Goal: Information Seeking & Learning: Learn about a topic

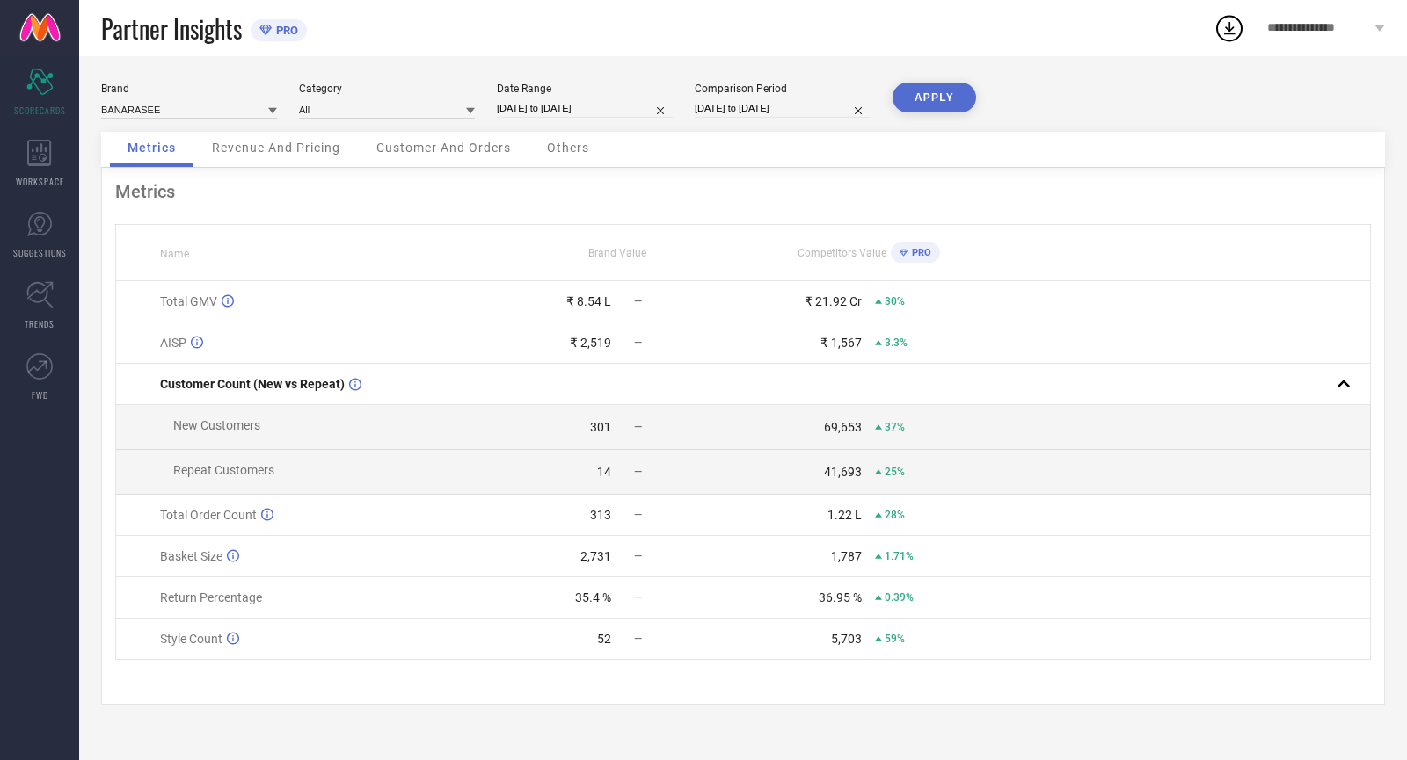
click at [556, 111] on input "[DATE] to [DATE]" at bounding box center [585, 108] width 176 height 18
select select "9"
select select "2024"
select select "10"
select select "2024"
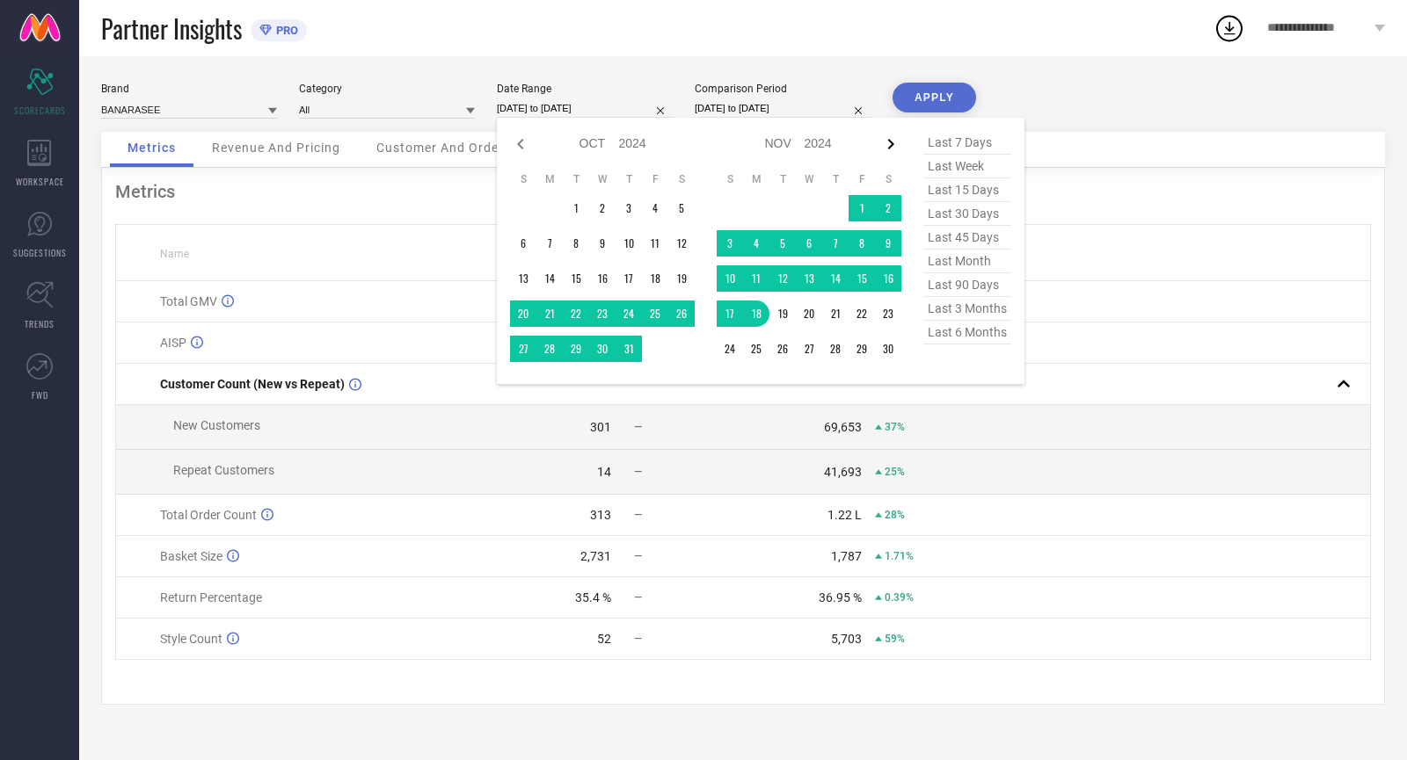
click at [888, 144] on icon at bounding box center [890, 144] width 21 height 21
select select "11"
select select "2024"
select select "2025"
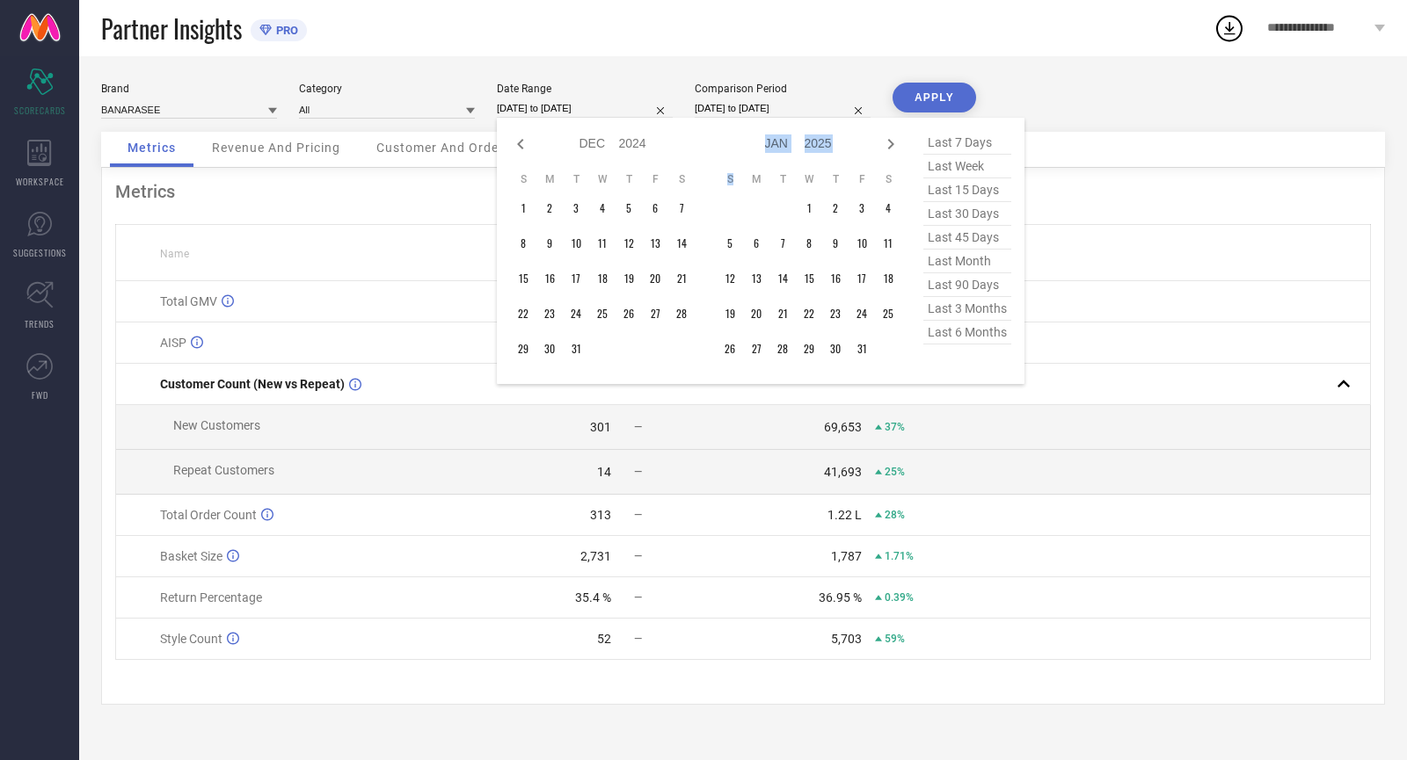
click at [884, 143] on icon at bounding box center [890, 144] width 21 height 21
select select "2025"
select select "1"
select select "2025"
click at [884, 143] on icon at bounding box center [890, 144] width 21 height 21
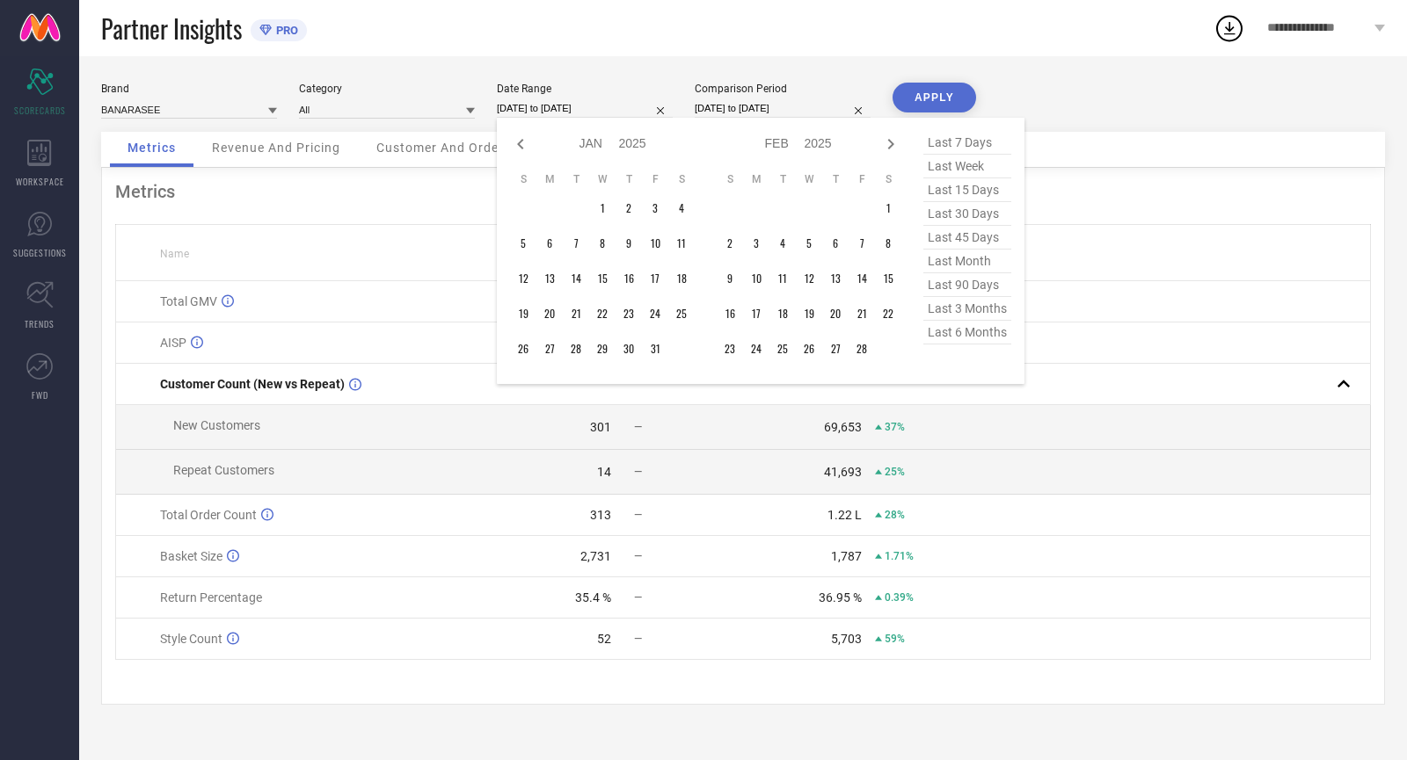
select select "1"
select select "2025"
select select "2"
select select "2025"
click at [885, 143] on icon at bounding box center [890, 144] width 21 height 21
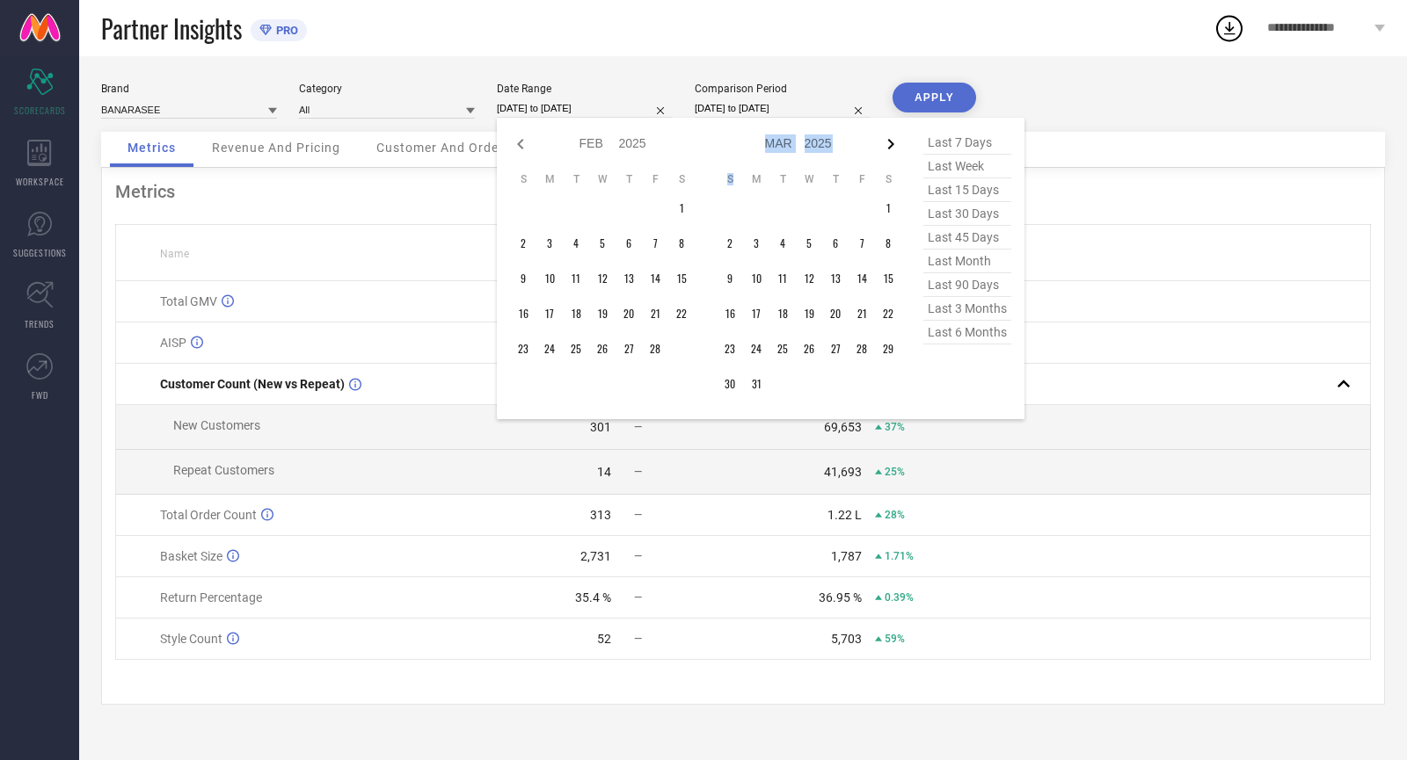
select select "2"
select select "2025"
select select "3"
select select "2025"
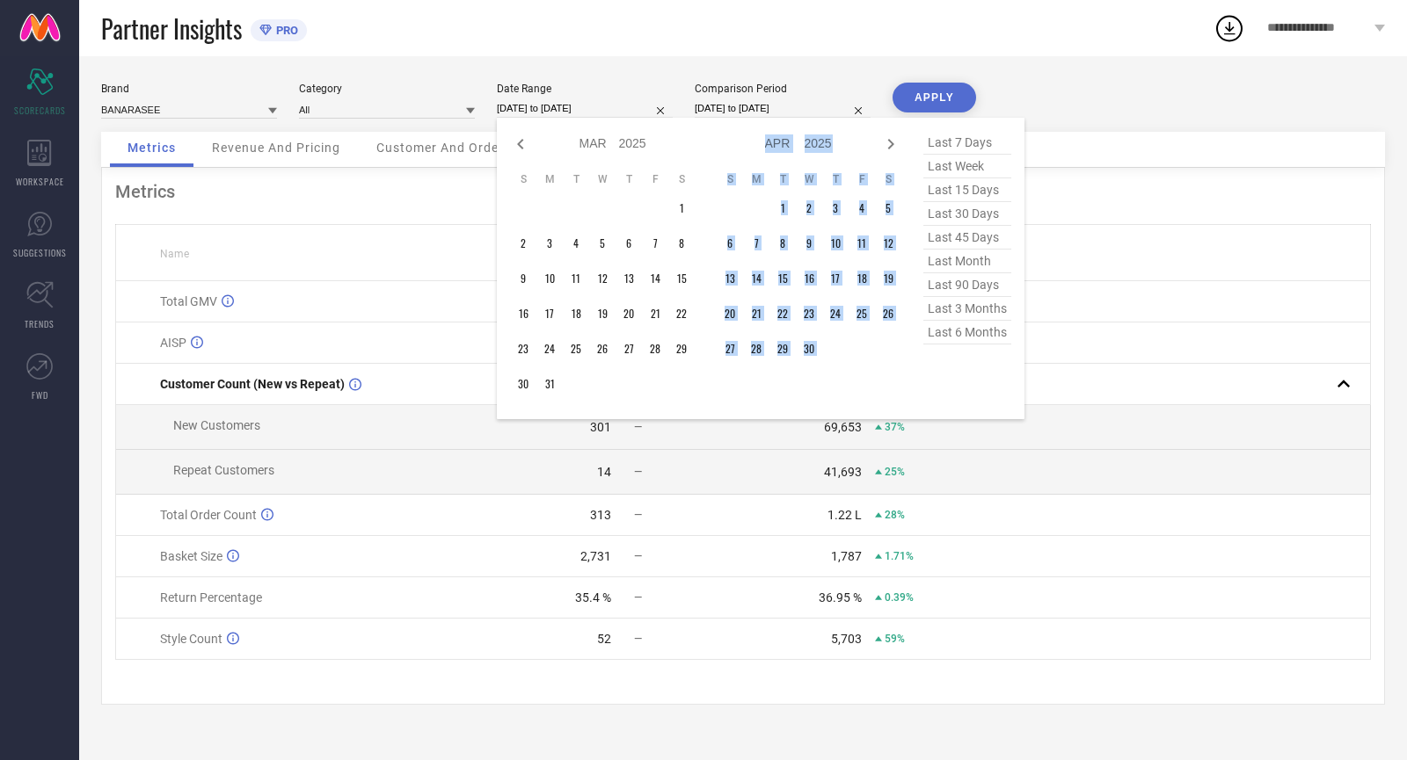
click at [885, 143] on icon at bounding box center [890, 144] width 21 height 21
select select "3"
select select "2025"
select select "4"
select select "2025"
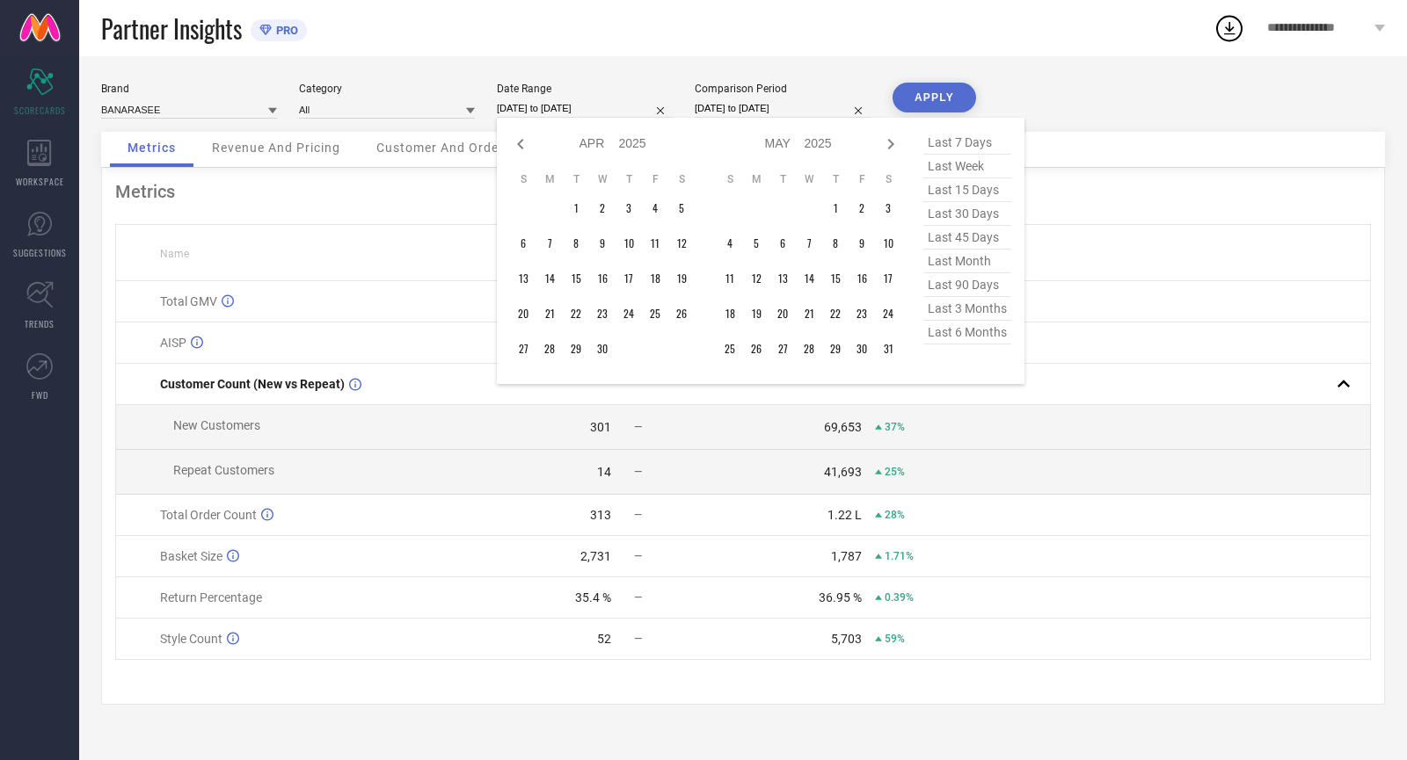
click at [505, 69] on div "Brand BANARASEE Category All Date Range [DATE] to [DATE] Jan Feb Mar Apr May Ju…" at bounding box center [742, 408] width 1327 height 704
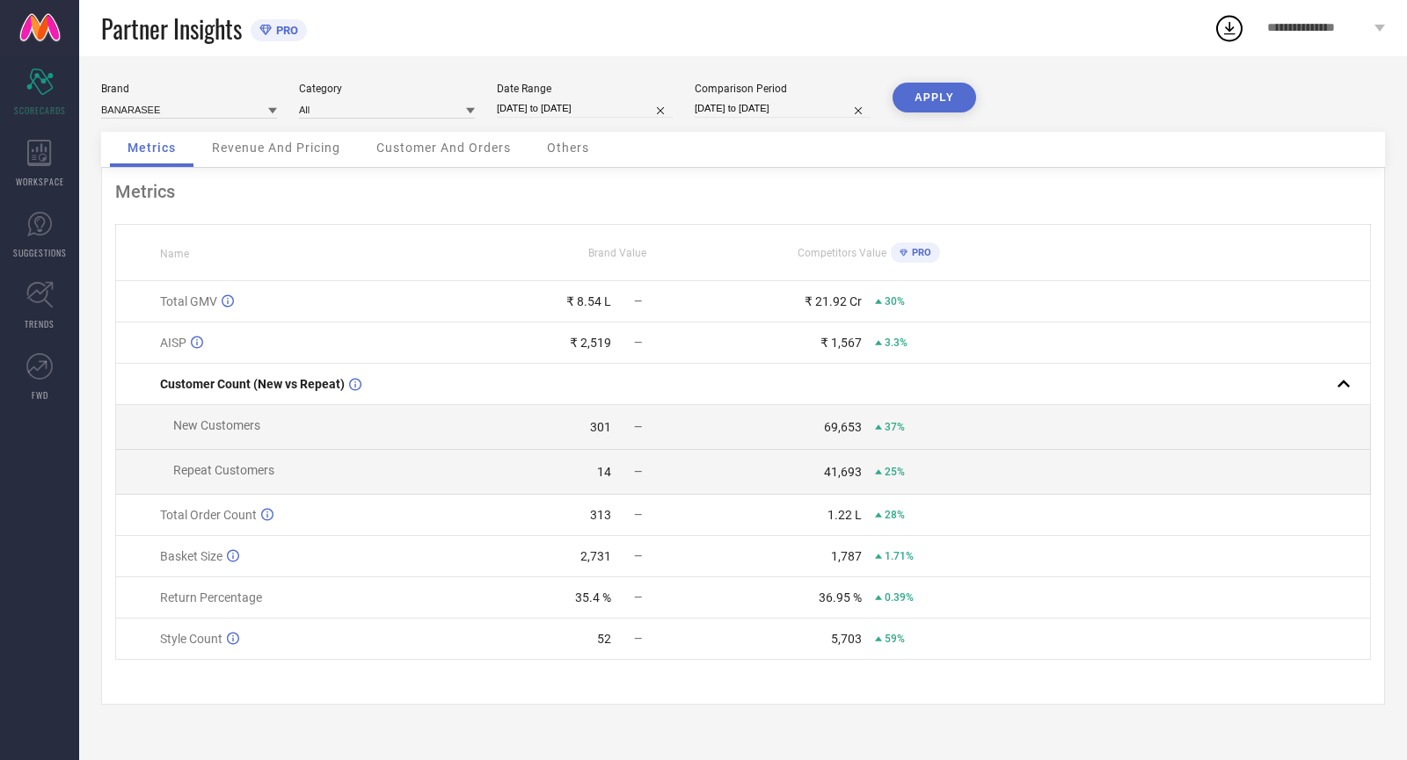
click at [607, 109] on input "[DATE] to [DATE]" at bounding box center [585, 108] width 176 height 18
select select "9"
select select "2024"
select select "10"
select select "2024"
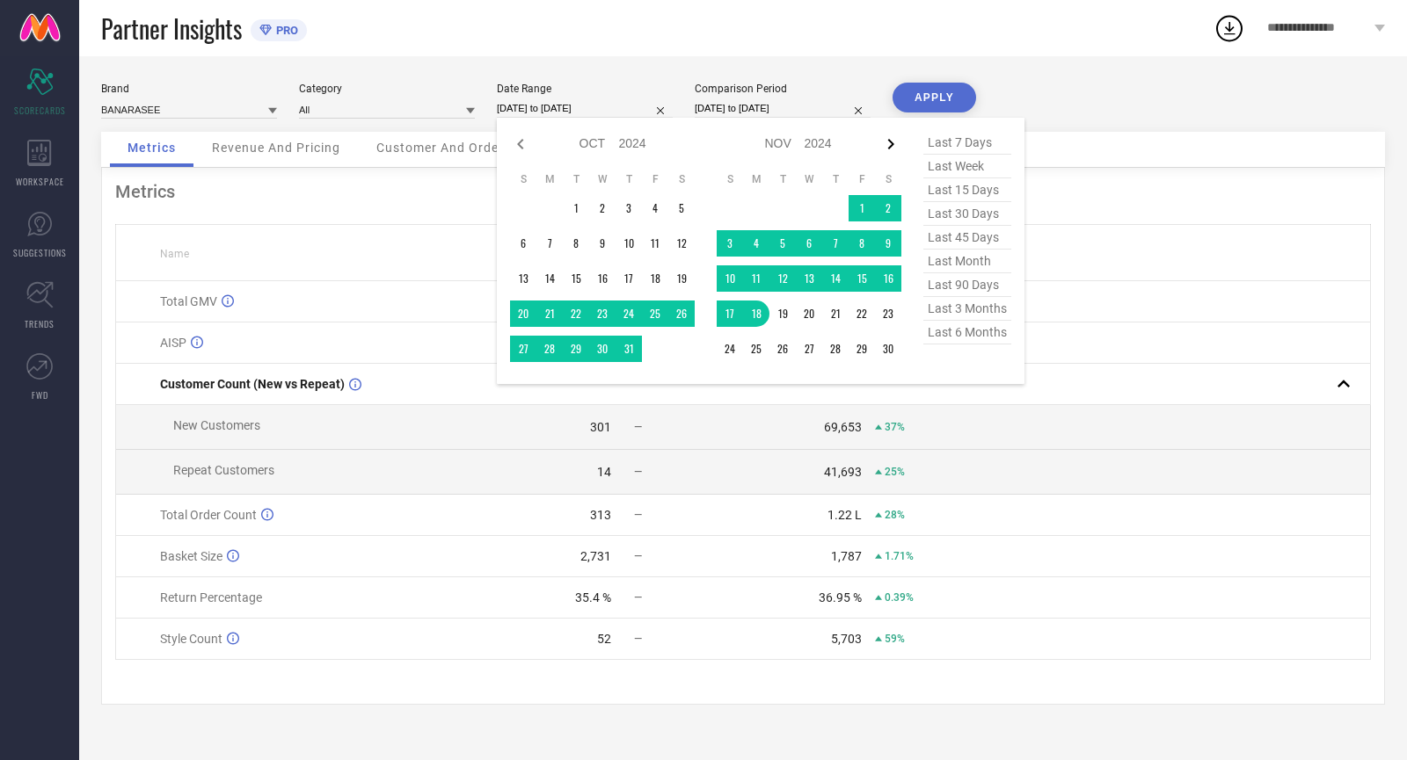
click at [892, 144] on icon at bounding box center [891, 144] width 6 height 11
select select "10"
select select "2024"
select select "11"
select select "2024"
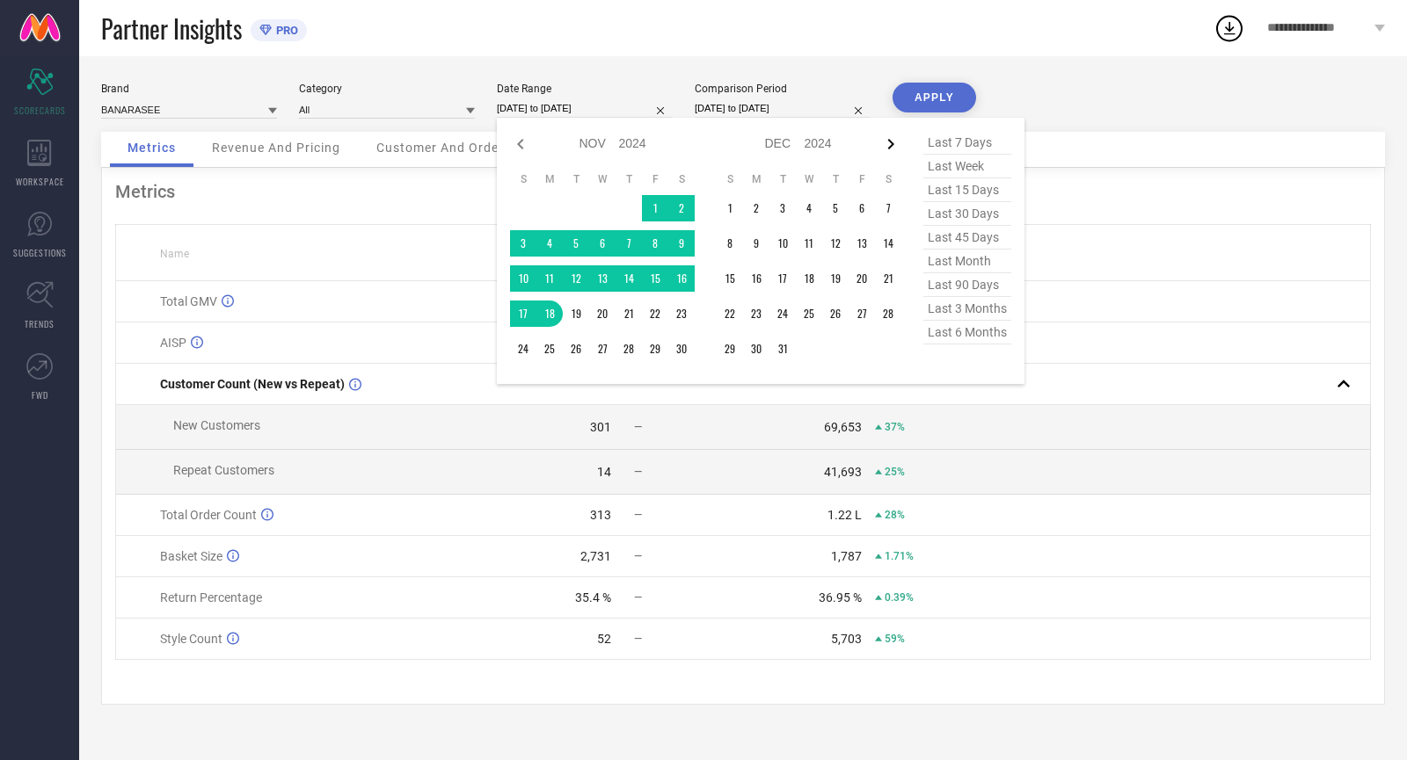
click at [889, 144] on icon at bounding box center [890, 144] width 21 height 21
select select "11"
select select "2024"
select select "2025"
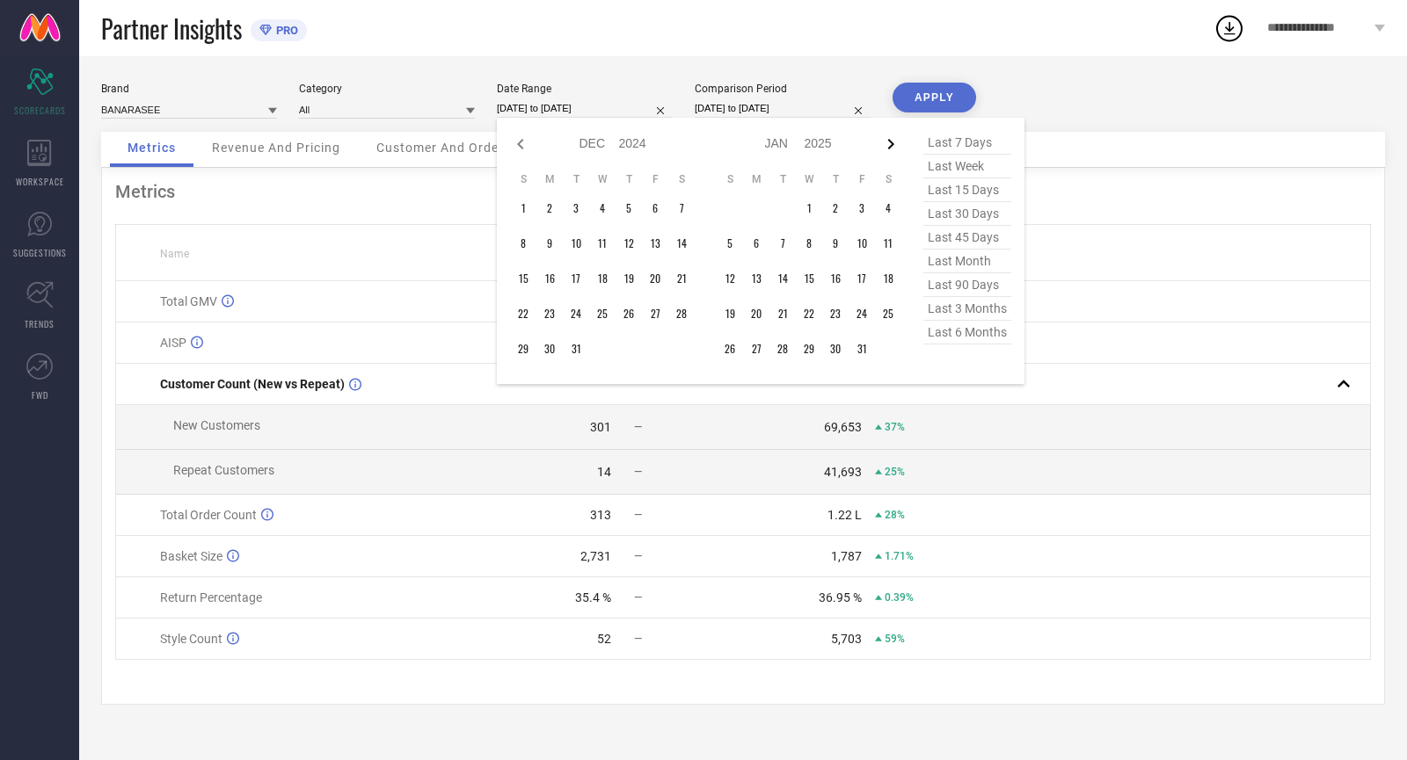
click at [894, 144] on icon at bounding box center [890, 144] width 21 height 21
select select "2025"
select select "1"
select select "2025"
click at [951, 286] on span "last 90 days" at bounding box center [967, 285] width 88 height 24
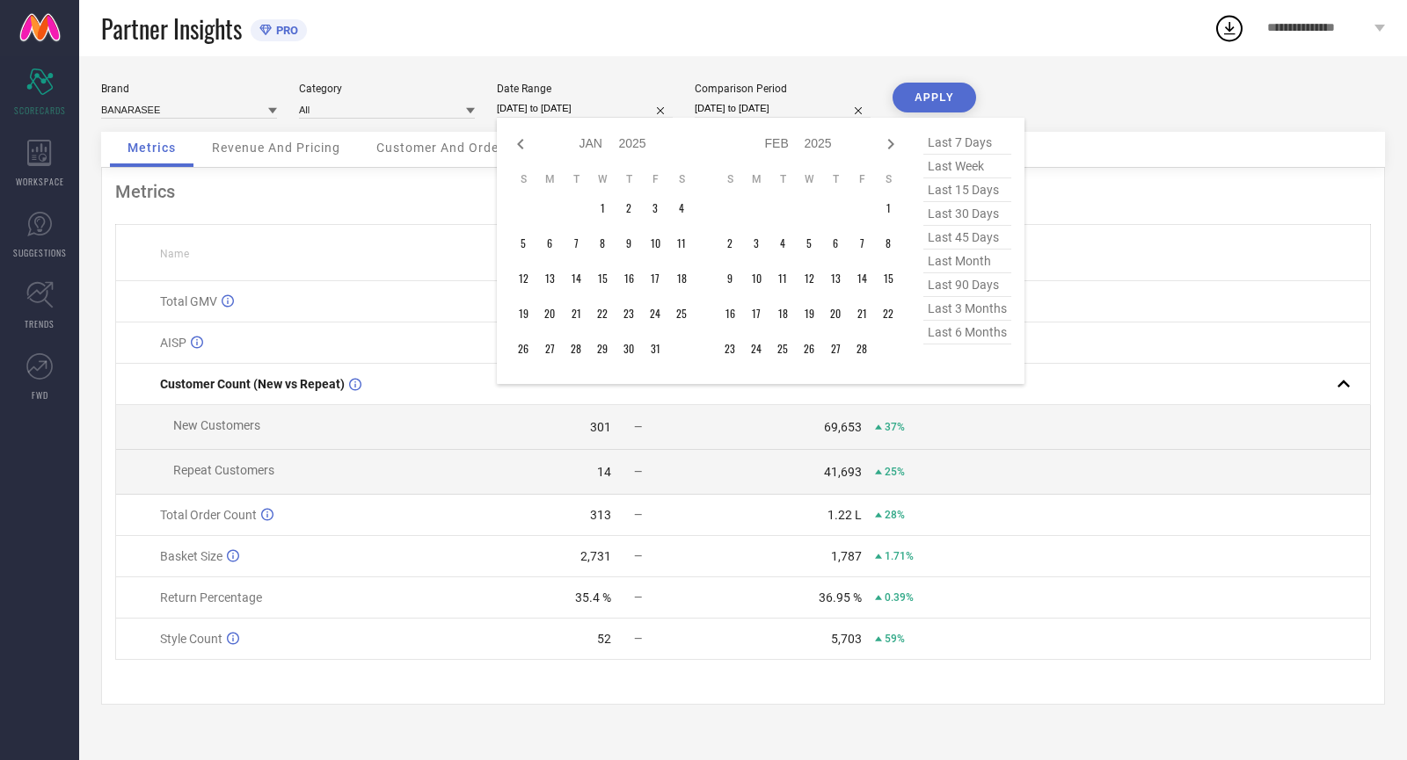
type input "[DATE] to [DATE]"
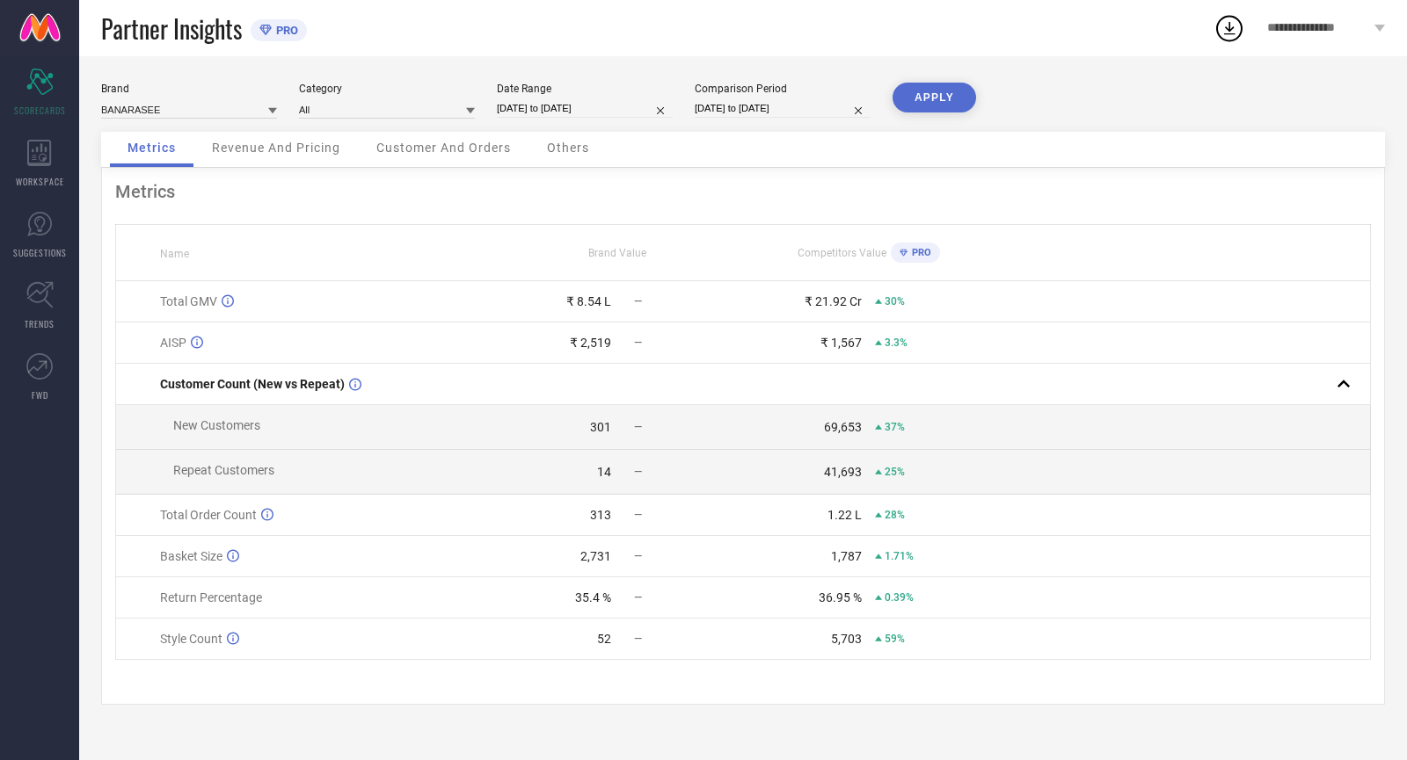
click at [756, 109] on input "[DATE] to [DATE]" at bounding box center [782, 108] width 176 height 18
select select "9"
select select "2023"
select select "10"
select select "2023"
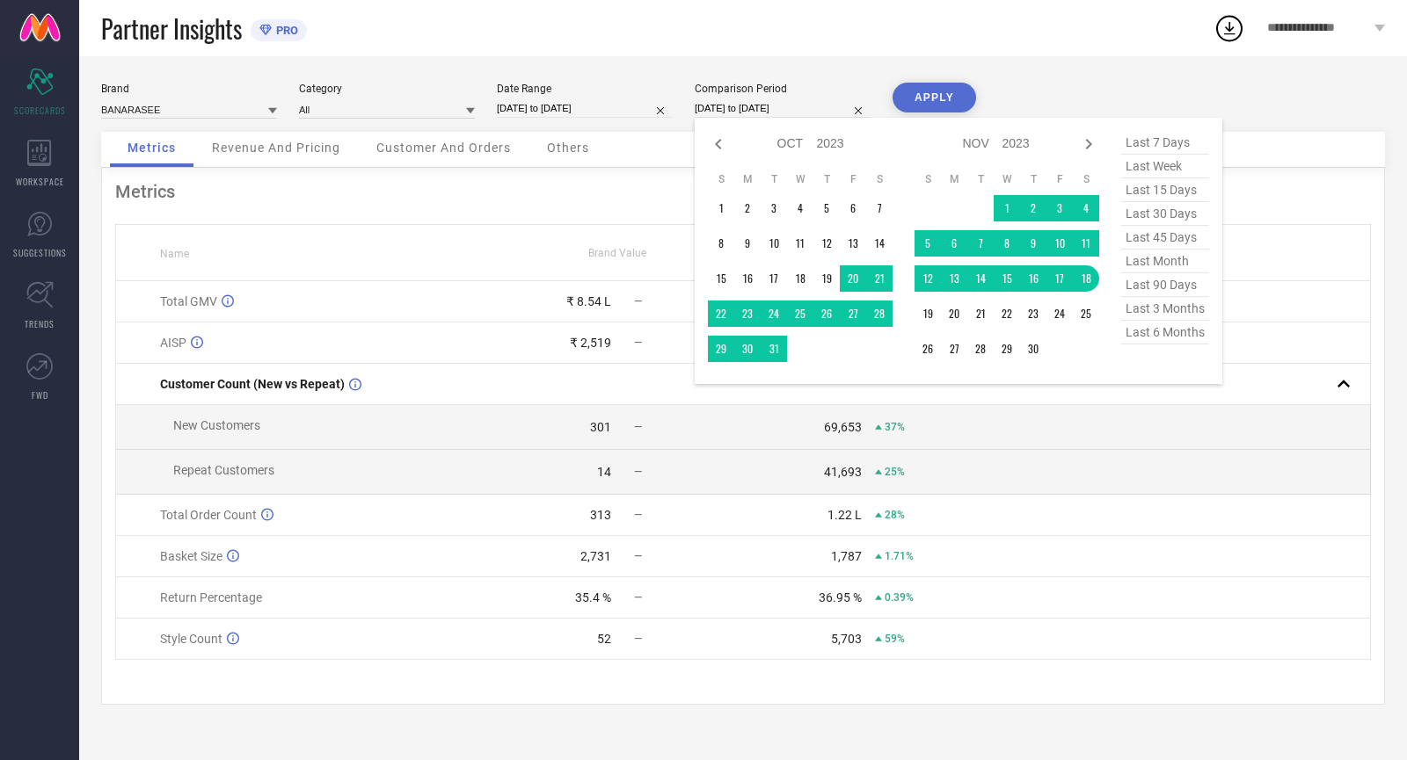
click at [836, 56] on div "Brand BANARASEE Category All Date Range [DATE] to [DATE] Comparison Period [DAT…" at bounding box center [742, 408] width 1327 height 704
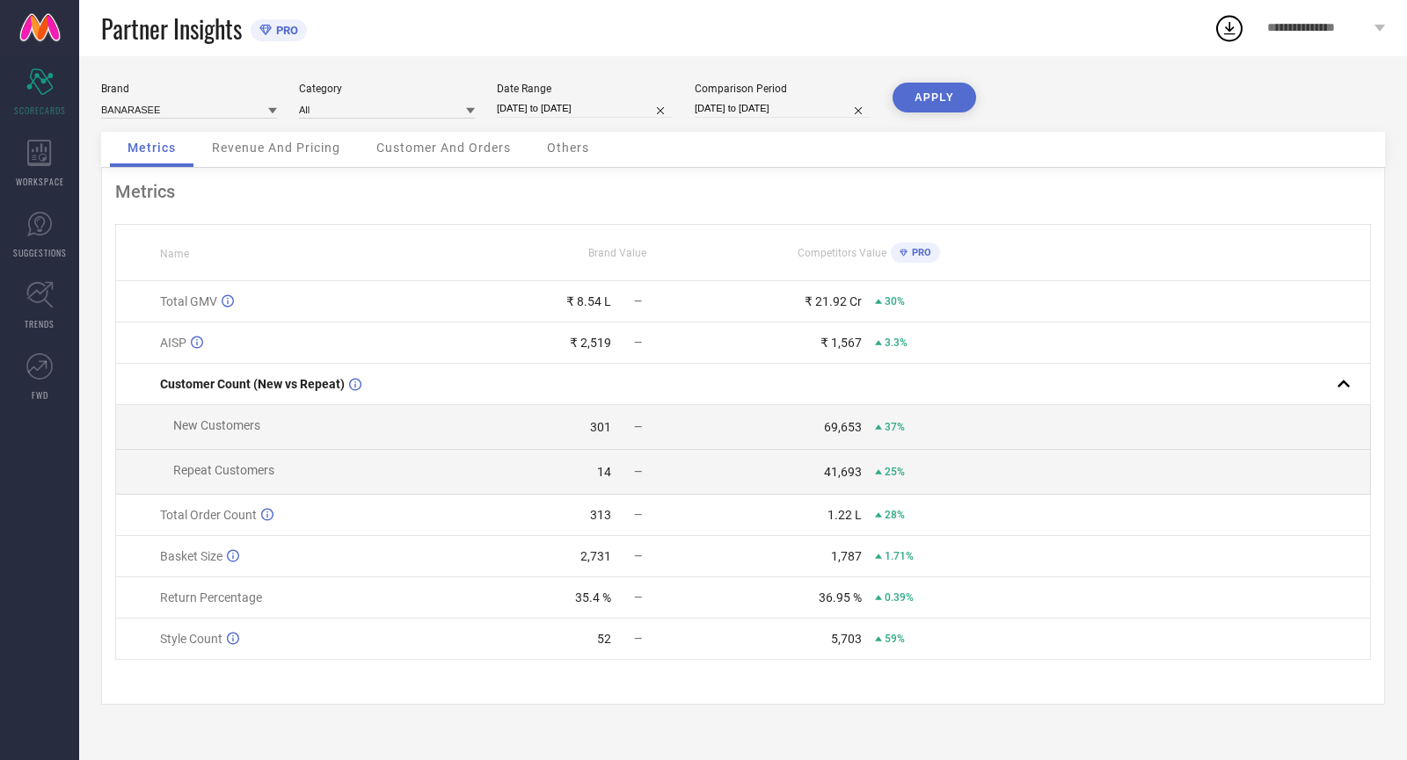
click at [940, 95] on button "APPLY" at bounding box center [934, 98] width 84 height 30
click at [375, 119] on input at bounding box center [387, 109] width 176 height 18
click at [454, 44] on div "Partner Insights PRO" at bounding box center [657, 28] width 1112 height 56
click at [265, 158] on div "Revenue And Pricing" at bounding box center [276, 149] width 164 height 35
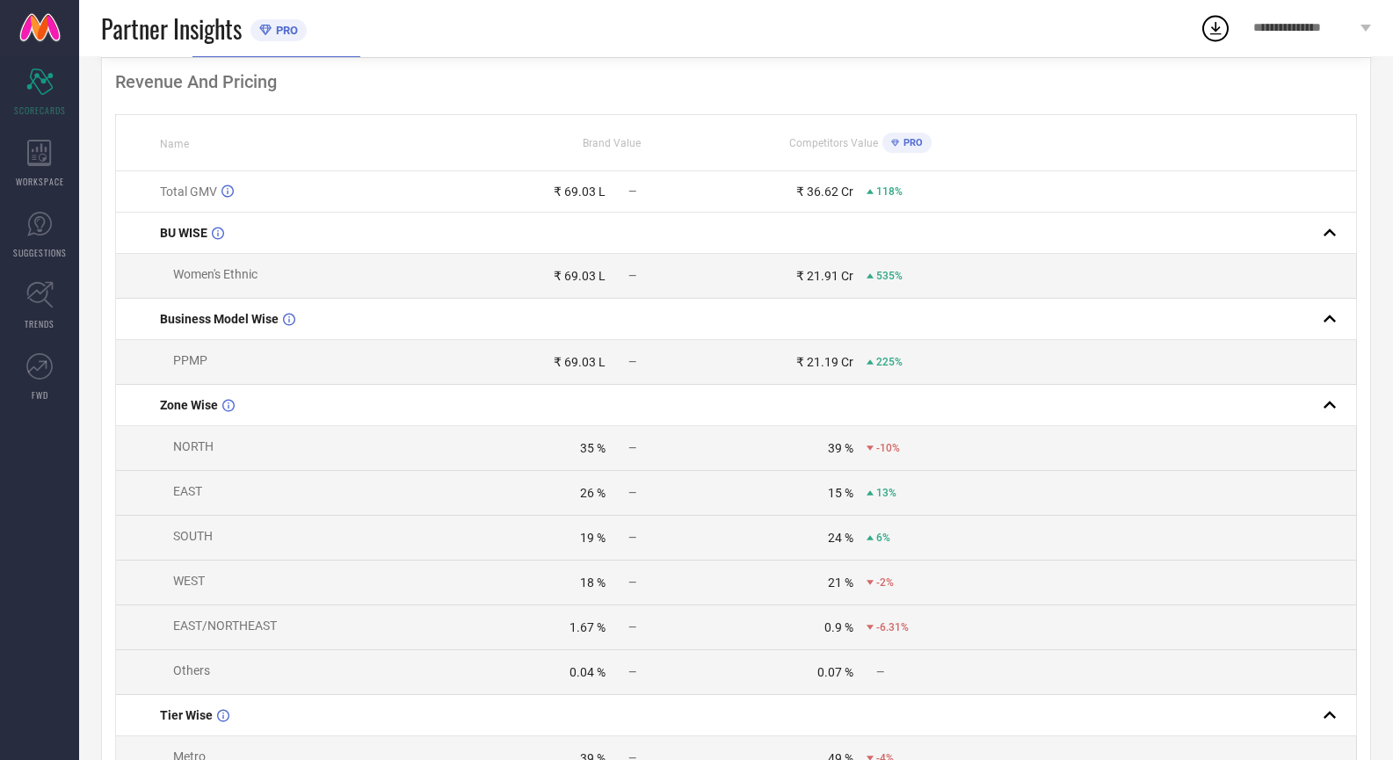
scroll to position [52, 0]
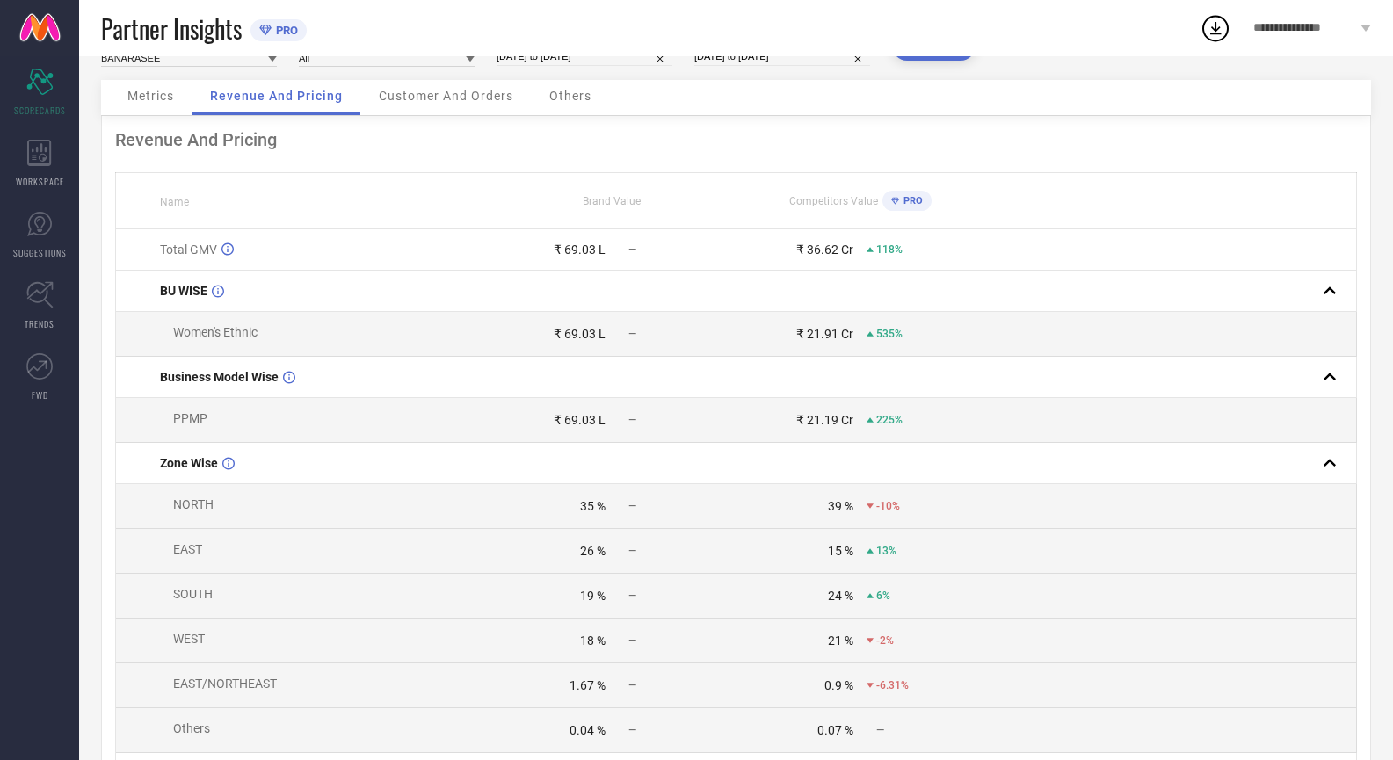
click at [410, 103] on span "Customer And Orders" at bounding box center [446, 96] width 134 height 14
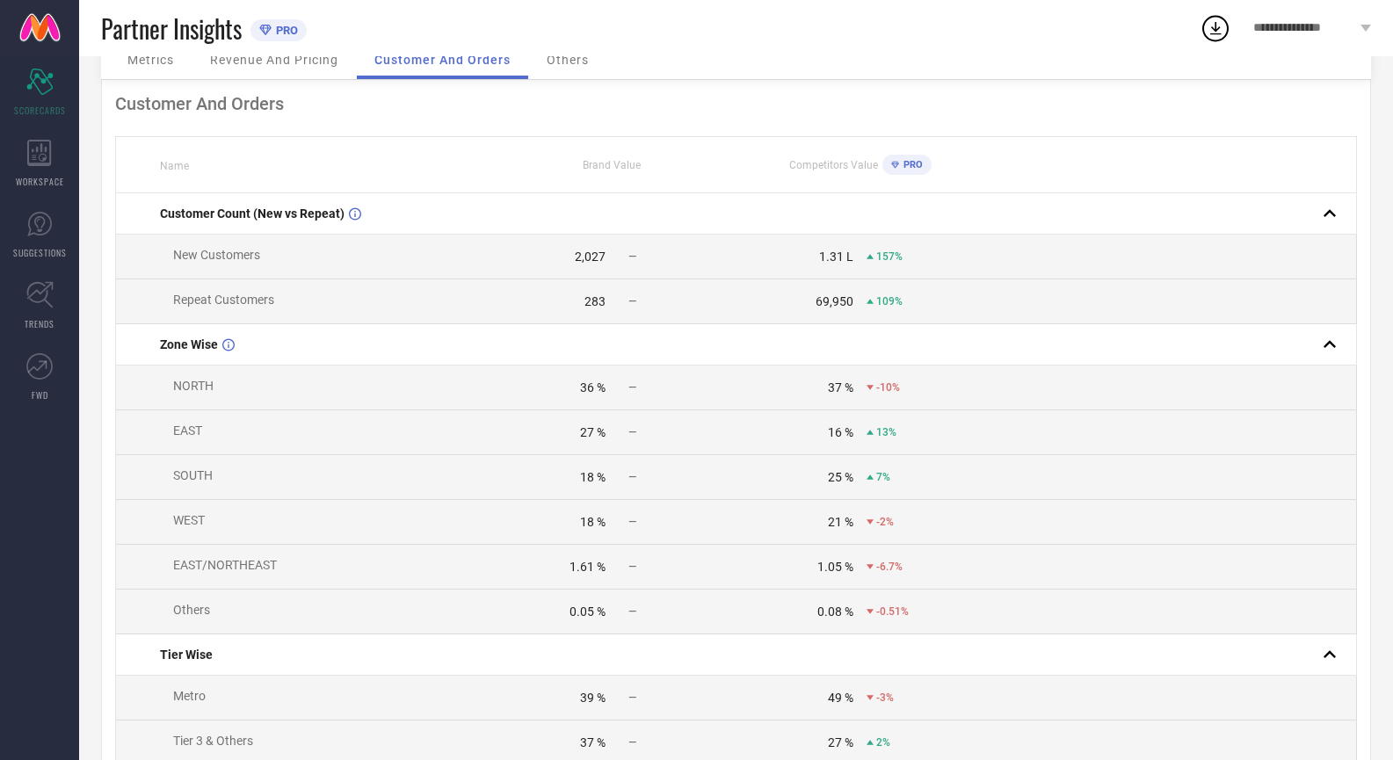
scroll to position [0, 0]
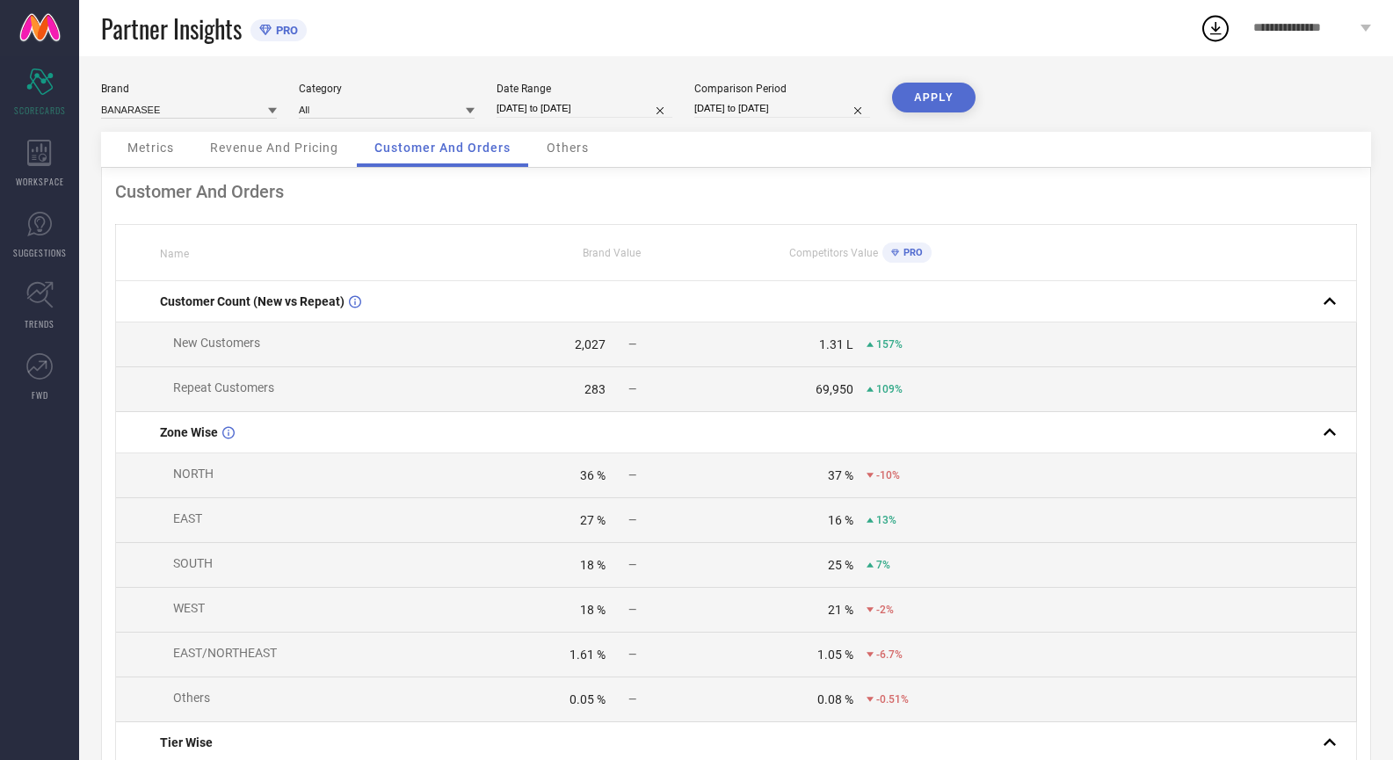
click at [571, 148] on span "Others" at bounding box center [568, 148] width 42 height 14
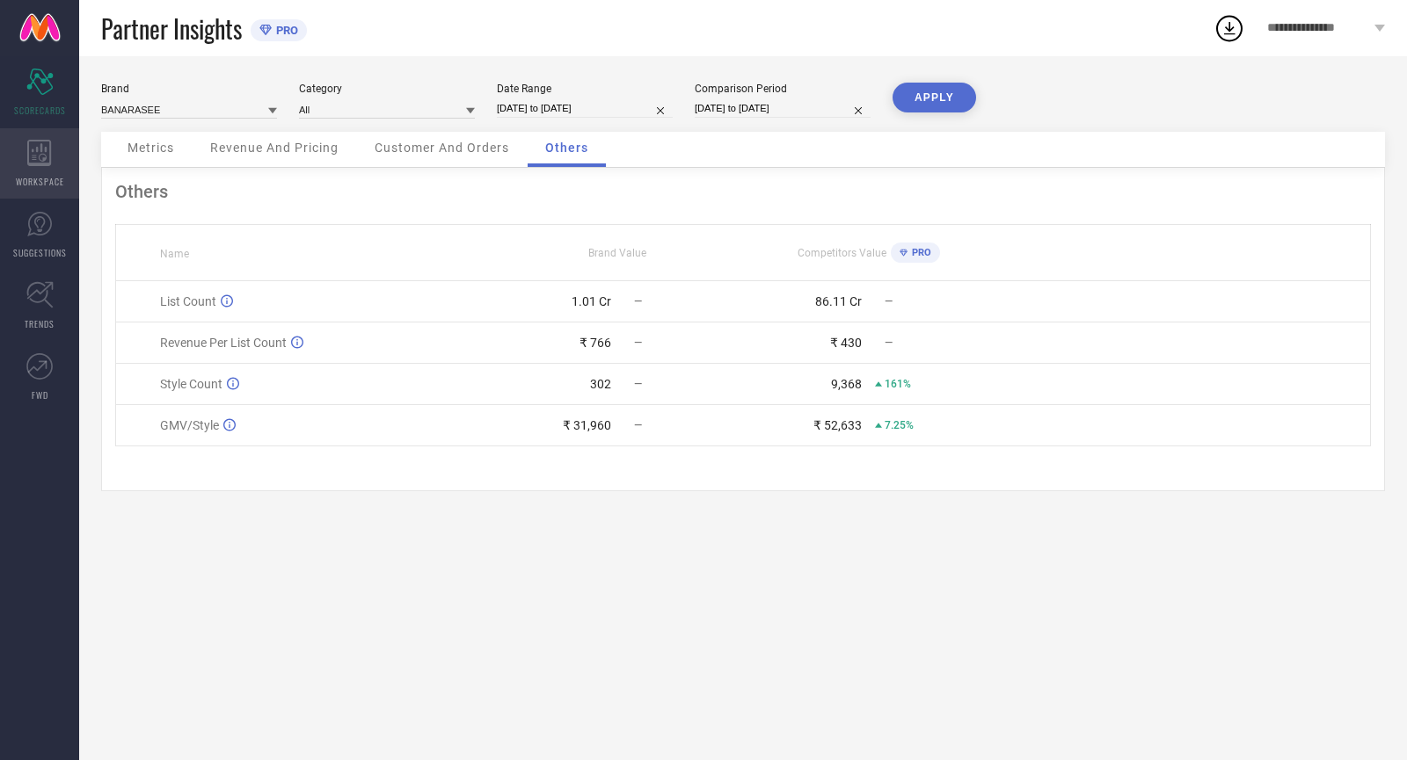
click at [36, 162] on icon at bounding box center [39, 153] width 25 height 26
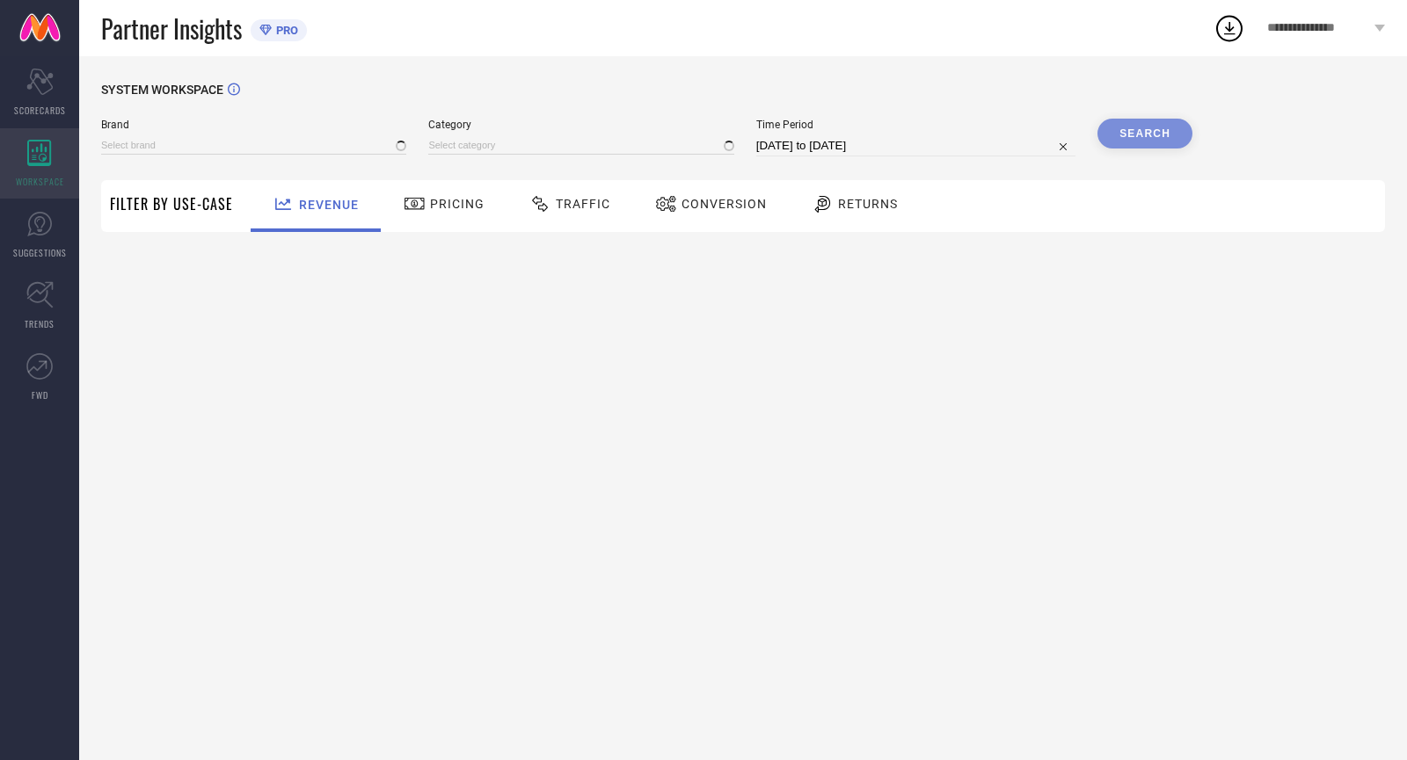
type input "BANARASEE"
type input "All"
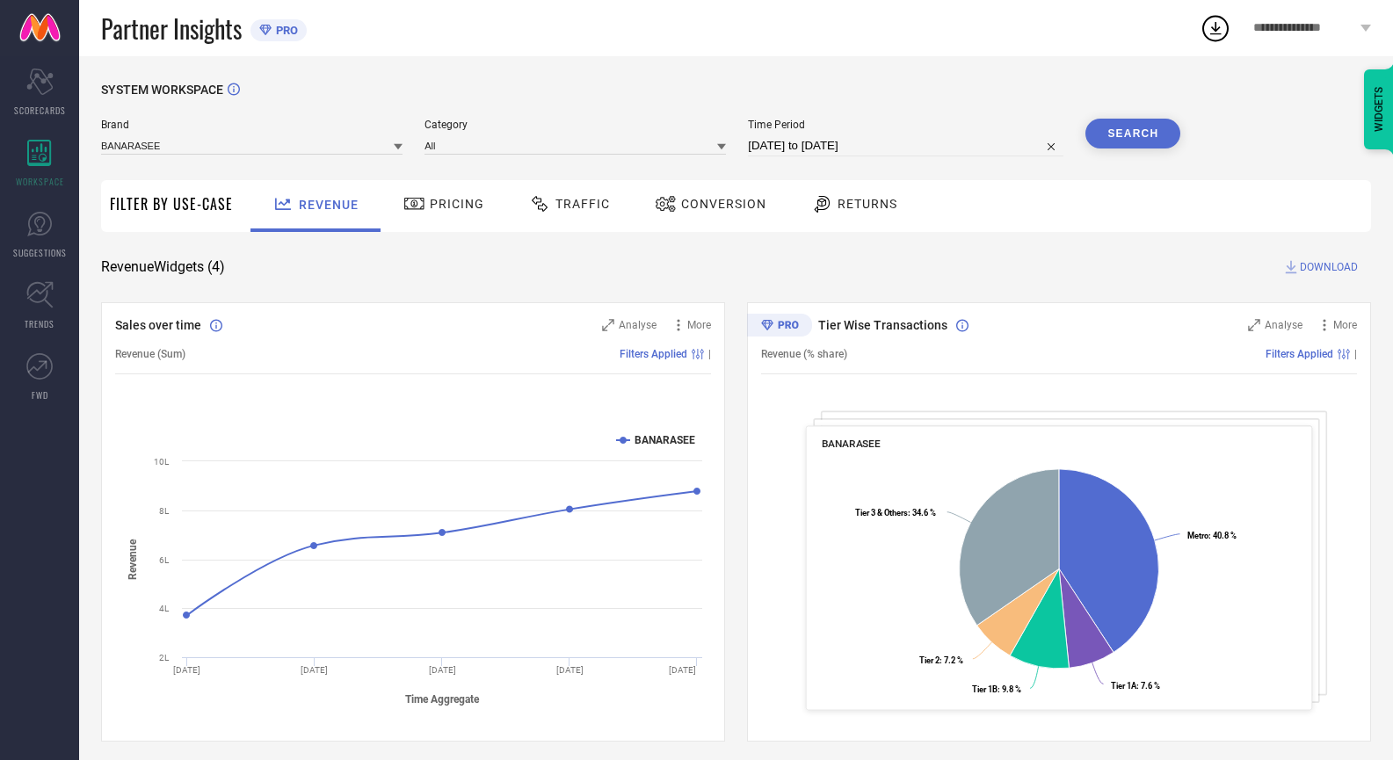
click at [450, 213] on div "Pricing" at bounding box center [444, 204] width 90 height 30
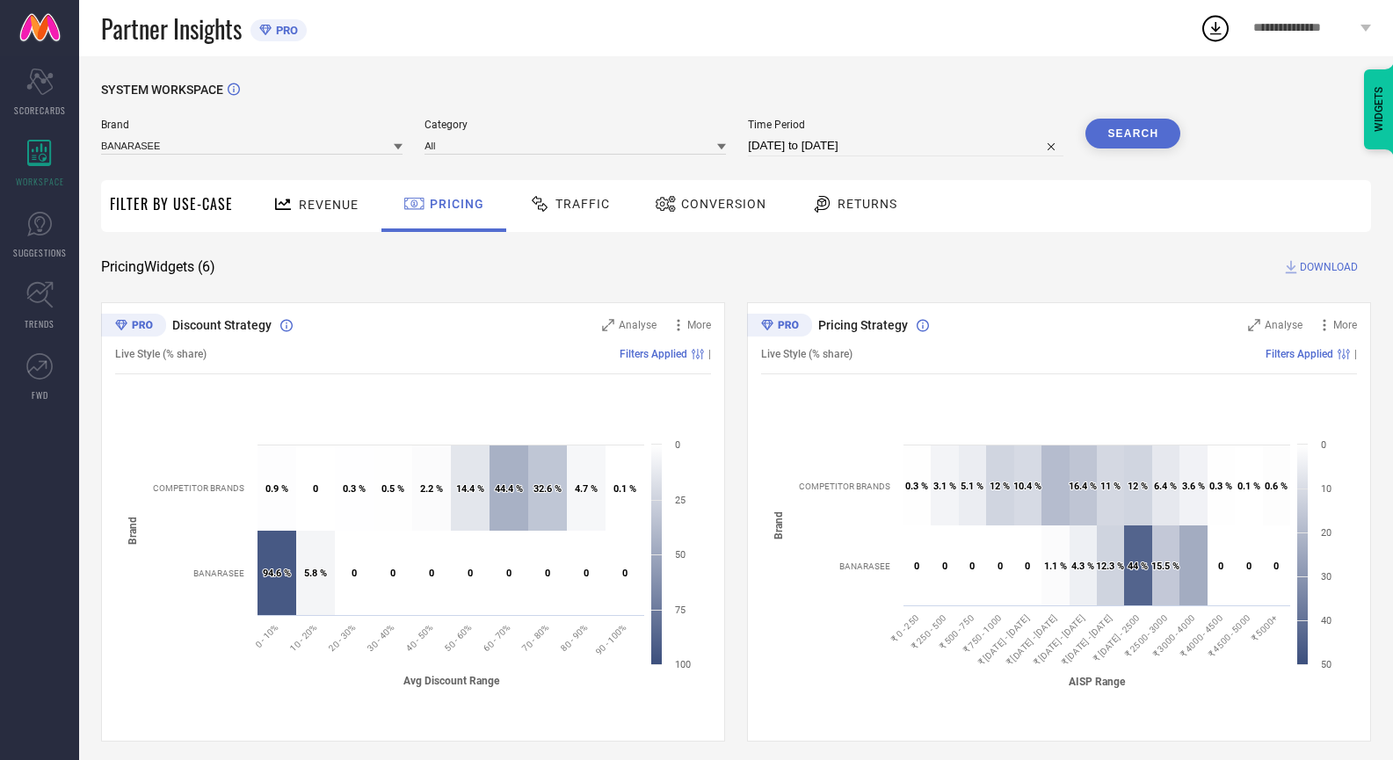
click at [556, 211] on span "Traffic" at bounding box center [583, 204] width 55 height 14
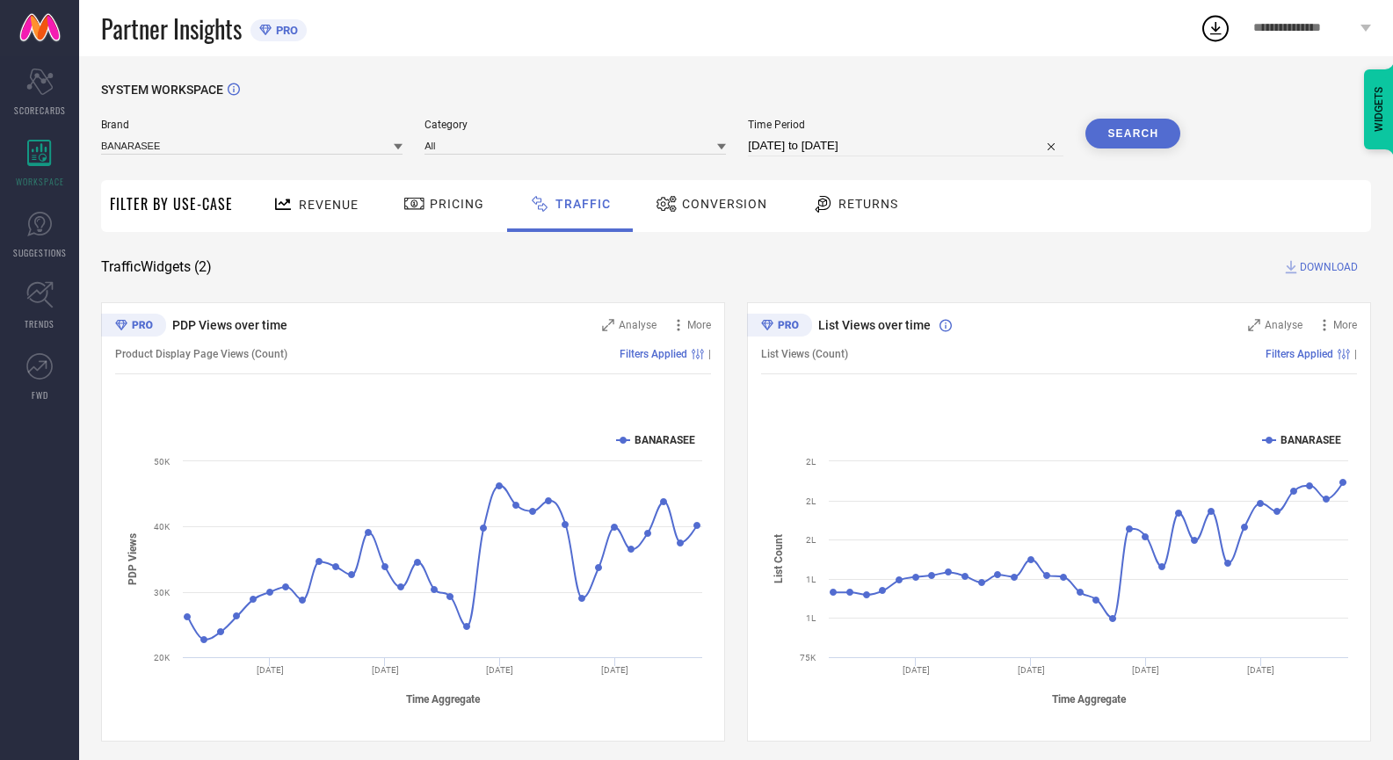
click at [682, 209] on span "Conversion" at bounding box center [724, 204] width 85 height 14
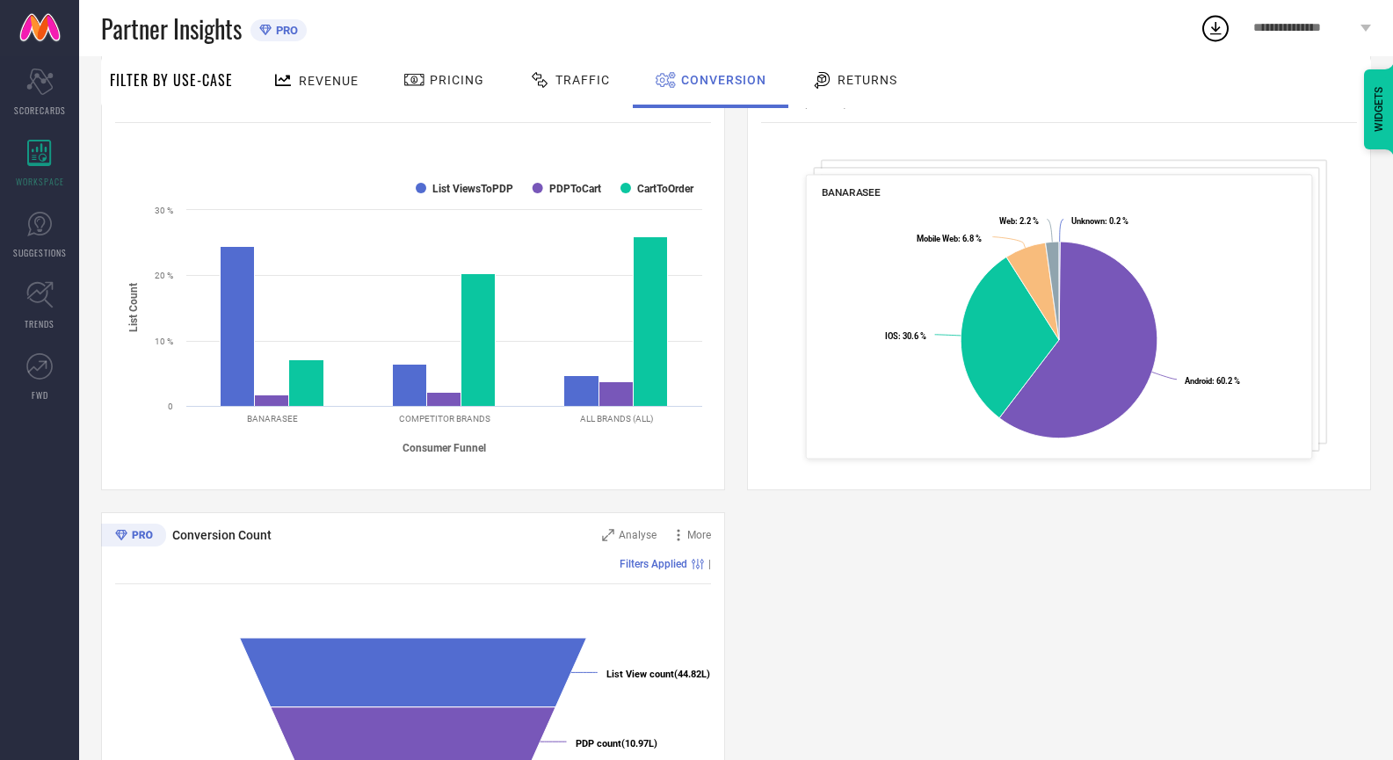
scroll to position [264, 0]
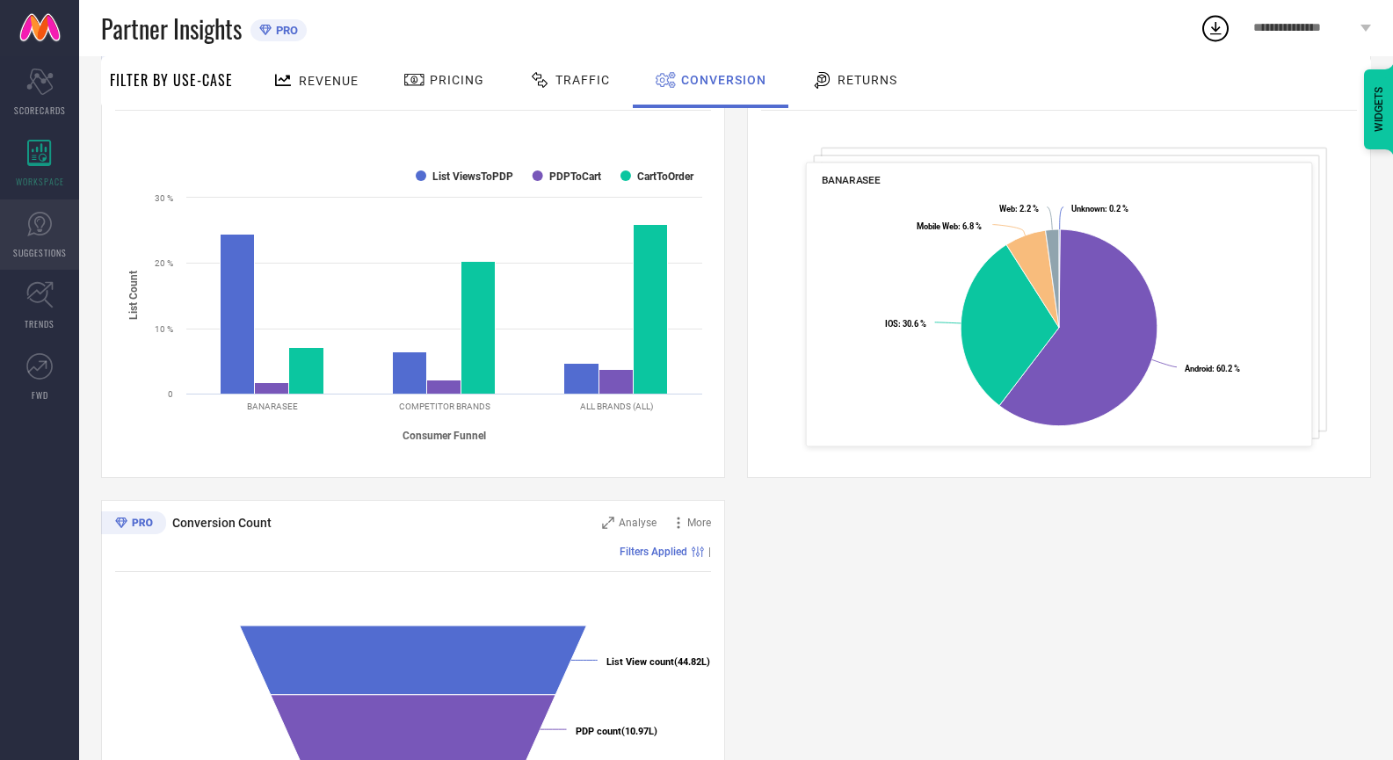
click at [44, 235] on icon at bounding box center [39, 224] width 26 height 26
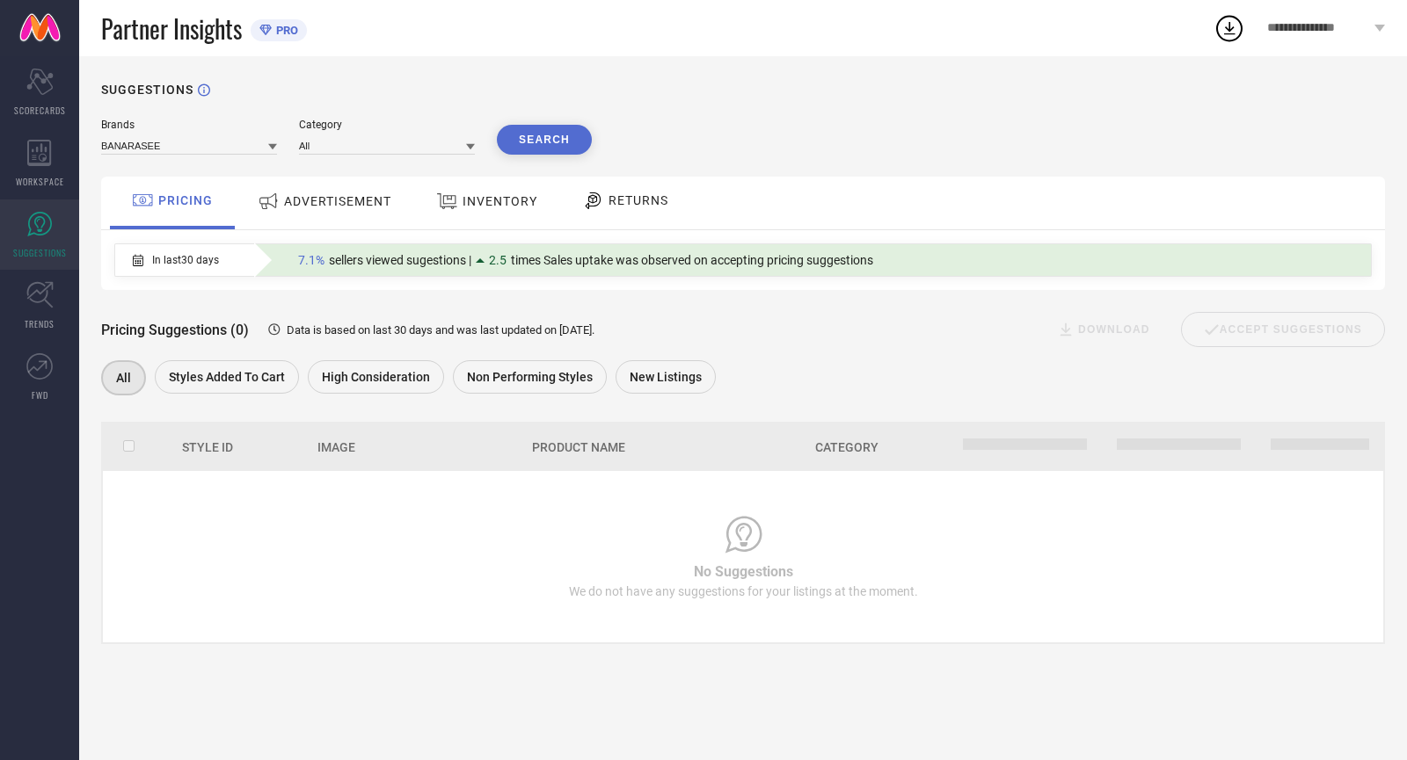
click at [527, 153] on button "Search" at bounding box center [544, 140] width 95 height 30
click at [323, 205] on span "ADVERTISEMENT" at bounding box center [337, 201] width 107 height 14
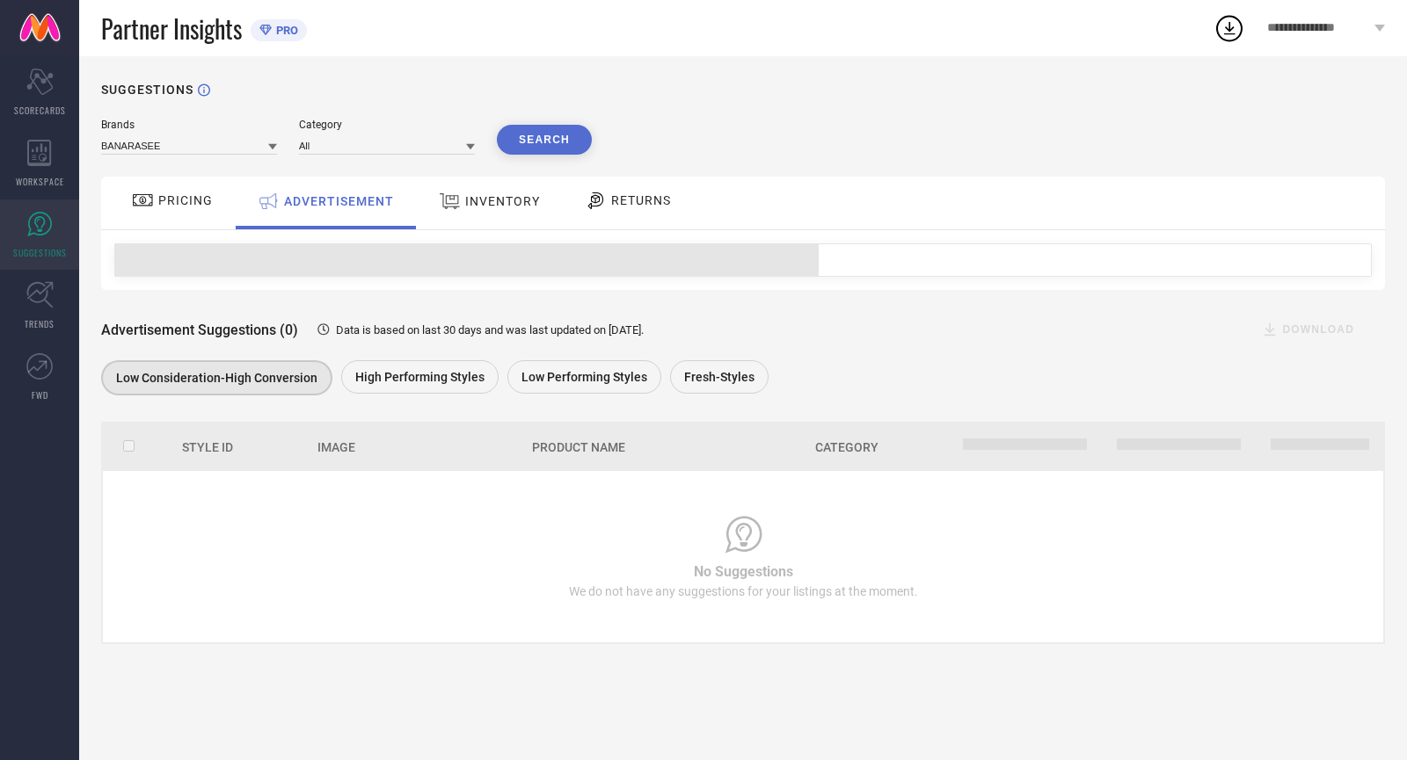
click at [451, 211] on icon at bounding box center [450, 201] width 22 height 23
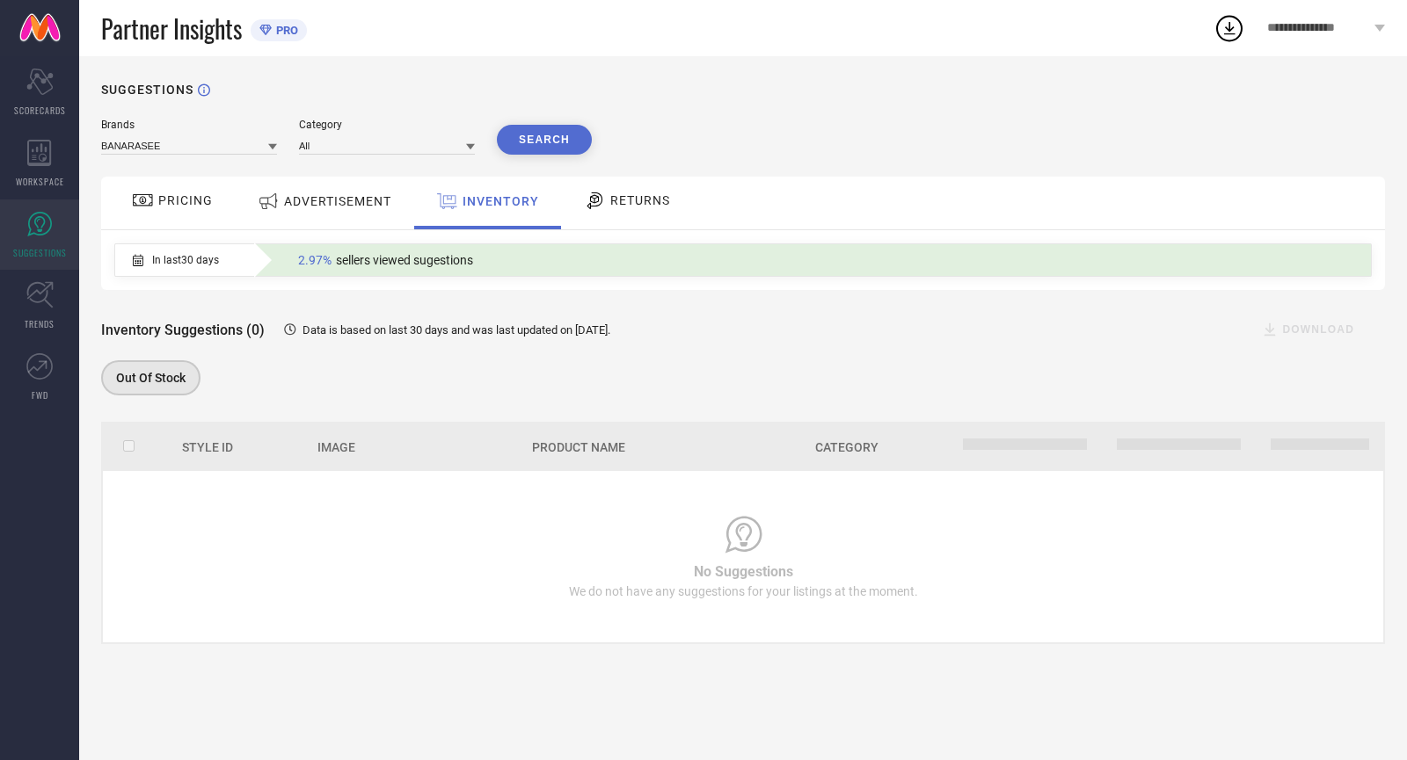
click at [622, 222] on div "RETURNS" at bounding box center [627, 203] width 130 height 53
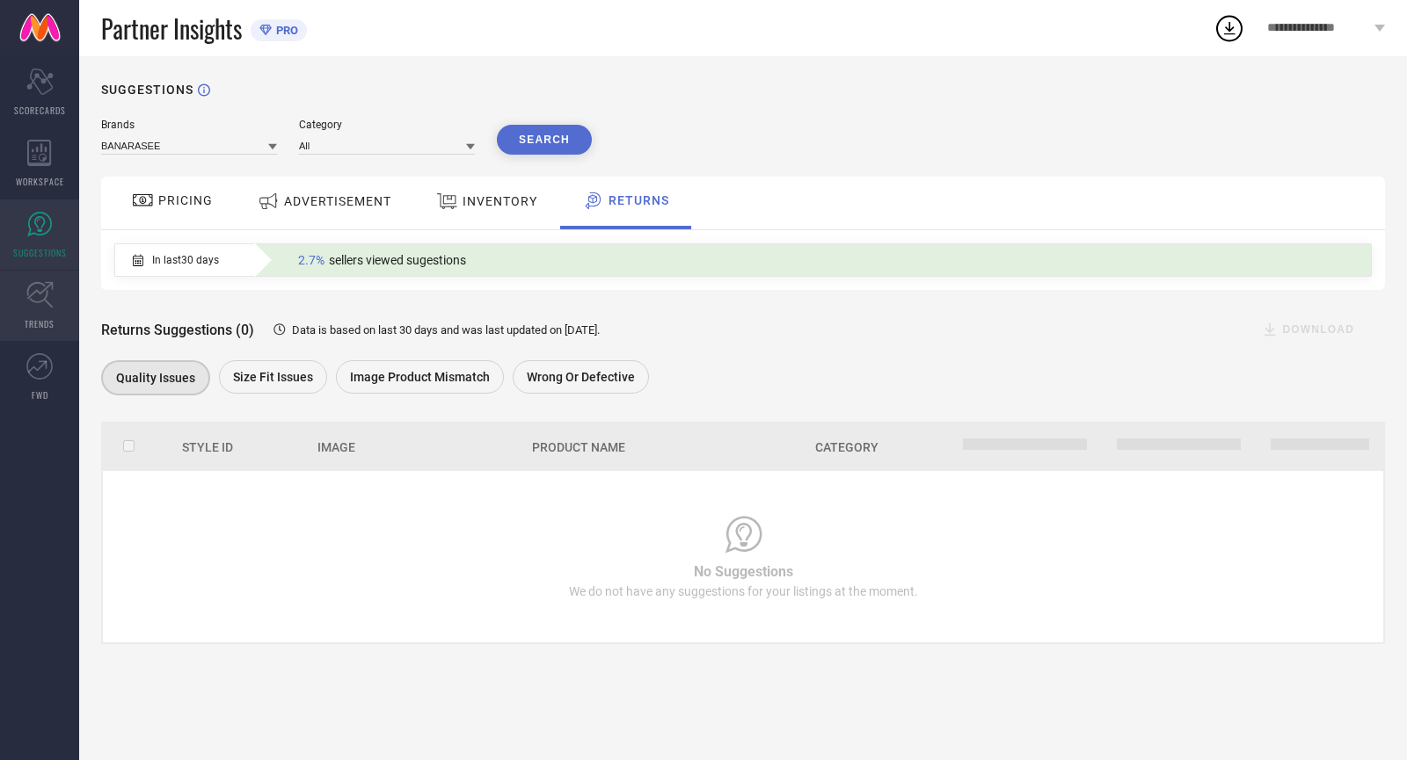
click at [45, 320] on span "TRENDS" at bounding box center [40, 323] width 30 height 13
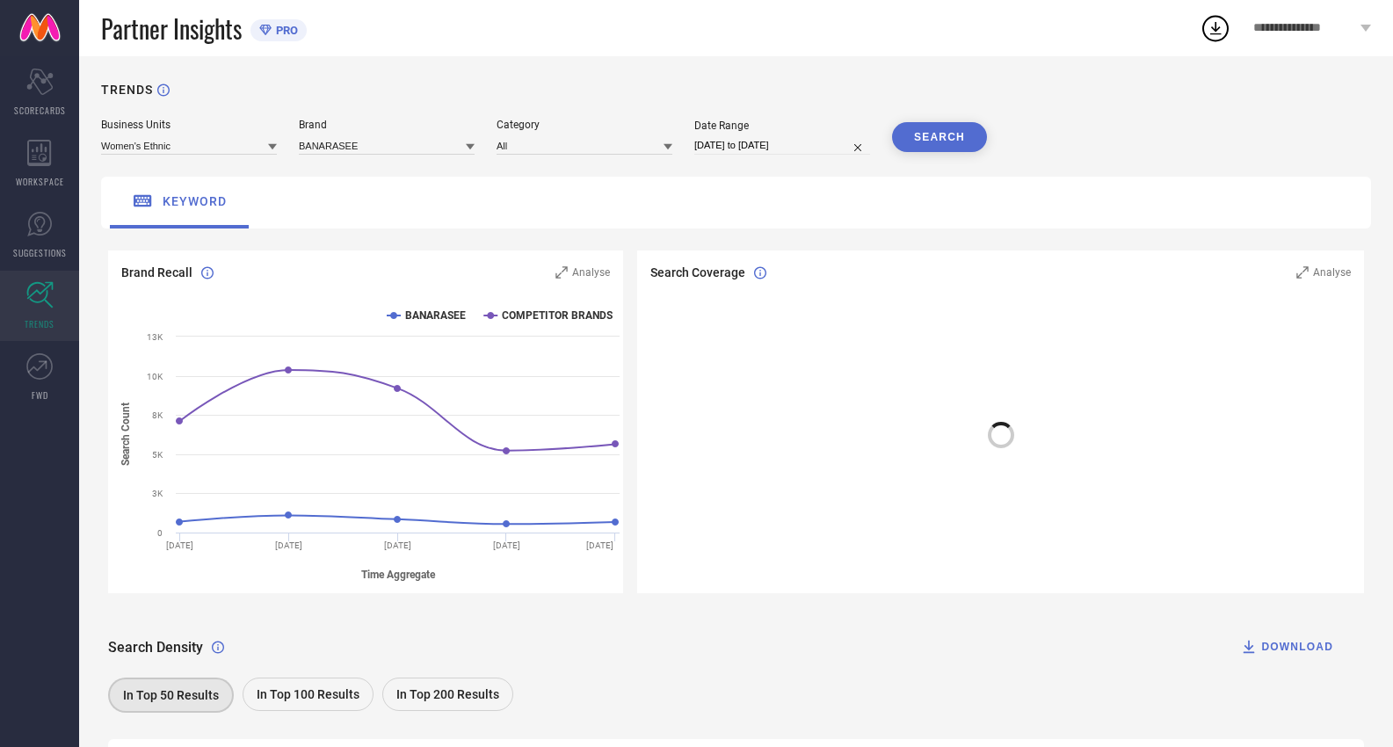
select select "6"
select select "2025"
select select "7"
select select "2025"
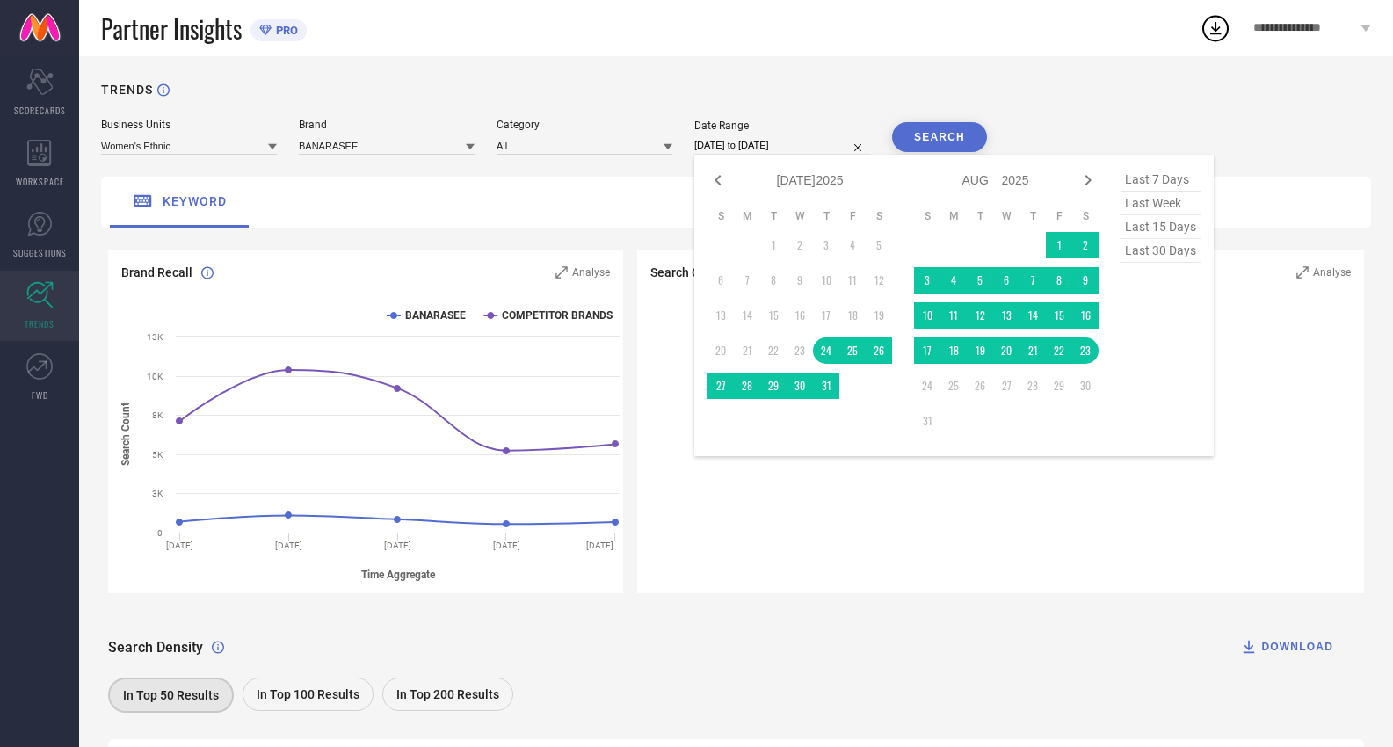
click at [789, 148] on input "[DATE] to [DATE]" at bounding box center [782, 145] width 176 height 18
click at [1034, 113] on div "TRENDS" at bounding box center [736, 101] width 1270 height 36
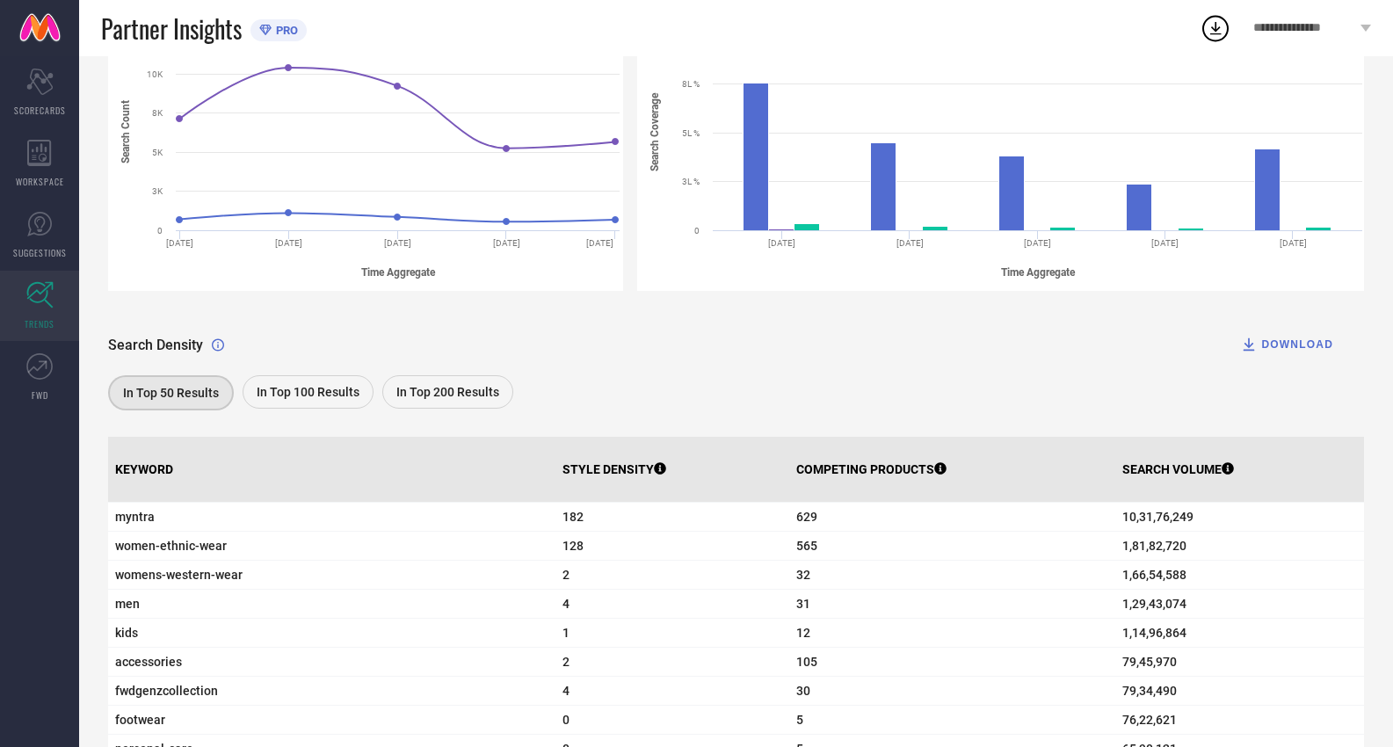
scroll to position [440, 0]
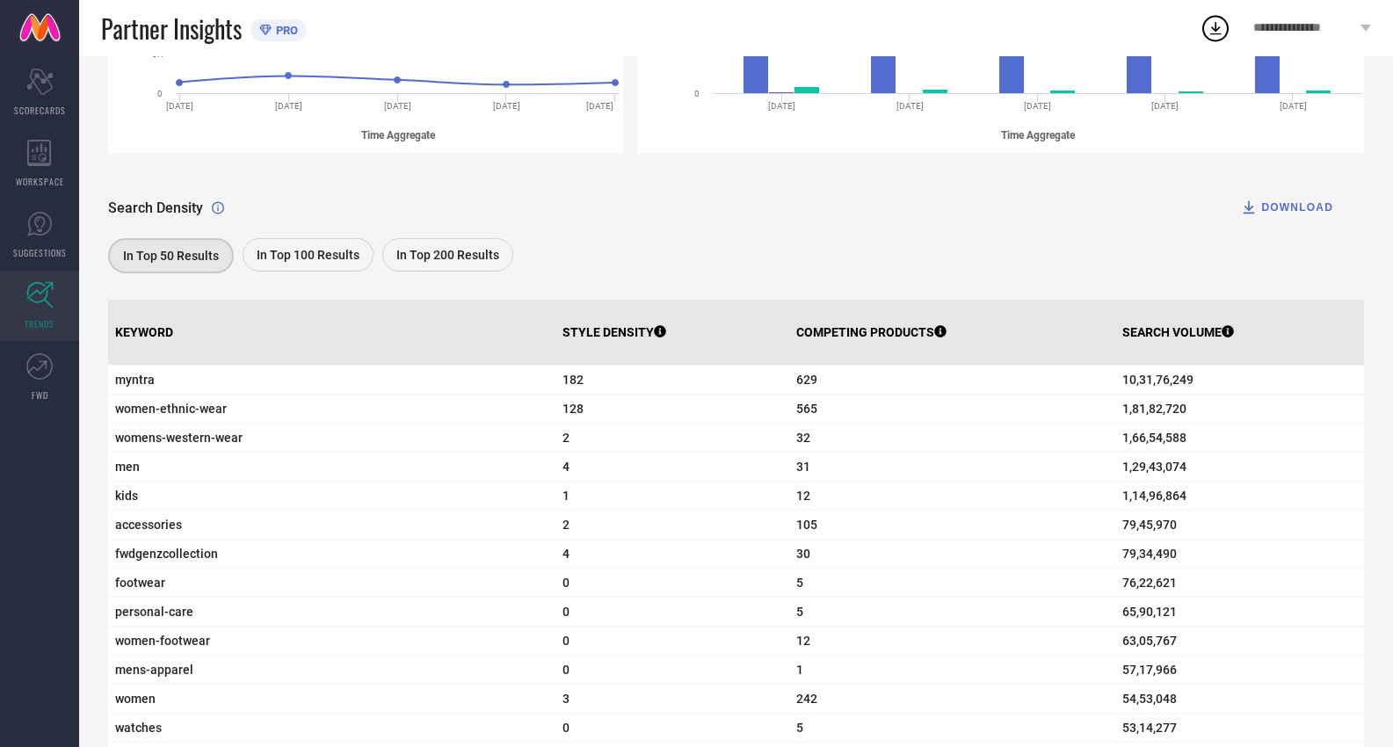
click at [295, 257] on span "In Top 100 Results" at bounding box center [308, 255] width 103 height 14
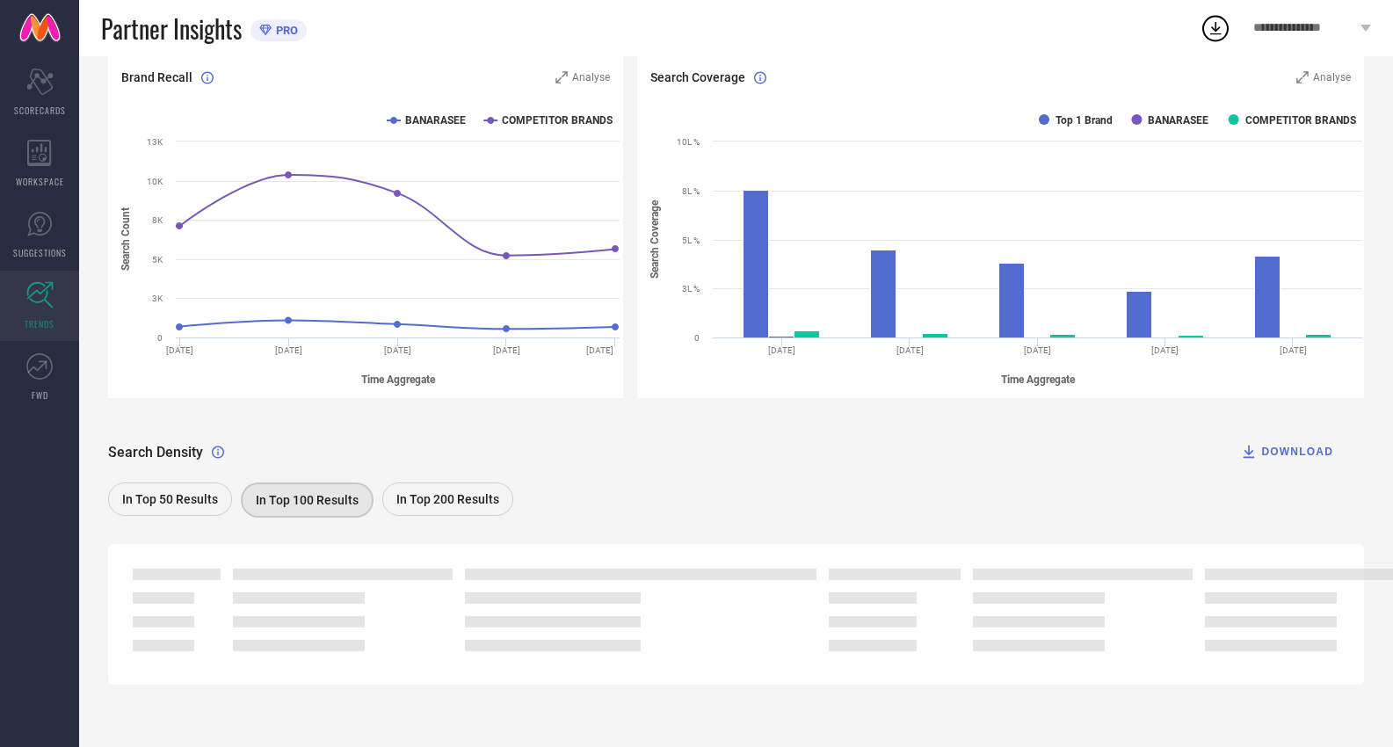
click at [866, 400] on div "Search Coverage Analyse Created with Highcharts 9.3.3 Time Aggregate Search Cov…" at bounding box center [1000, 233] width 741 height 357
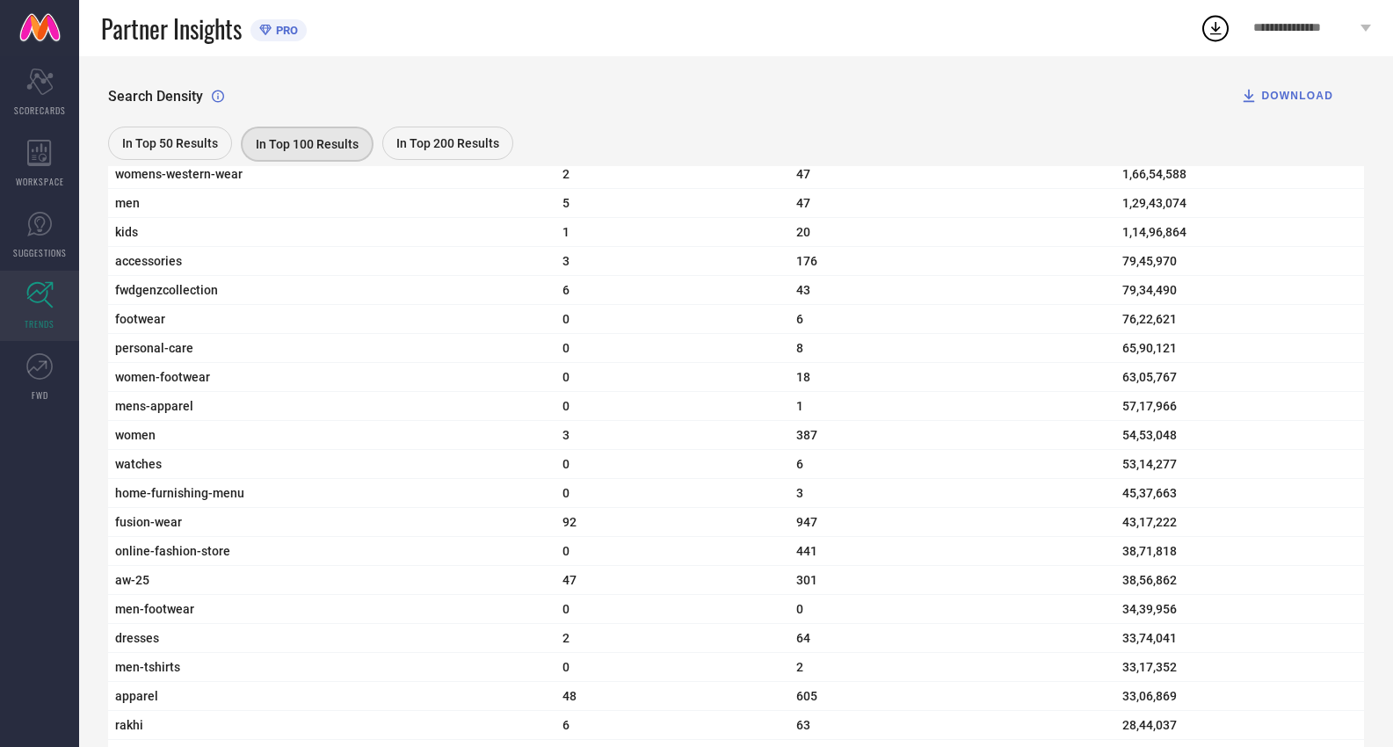
scroll to position [352, 0]
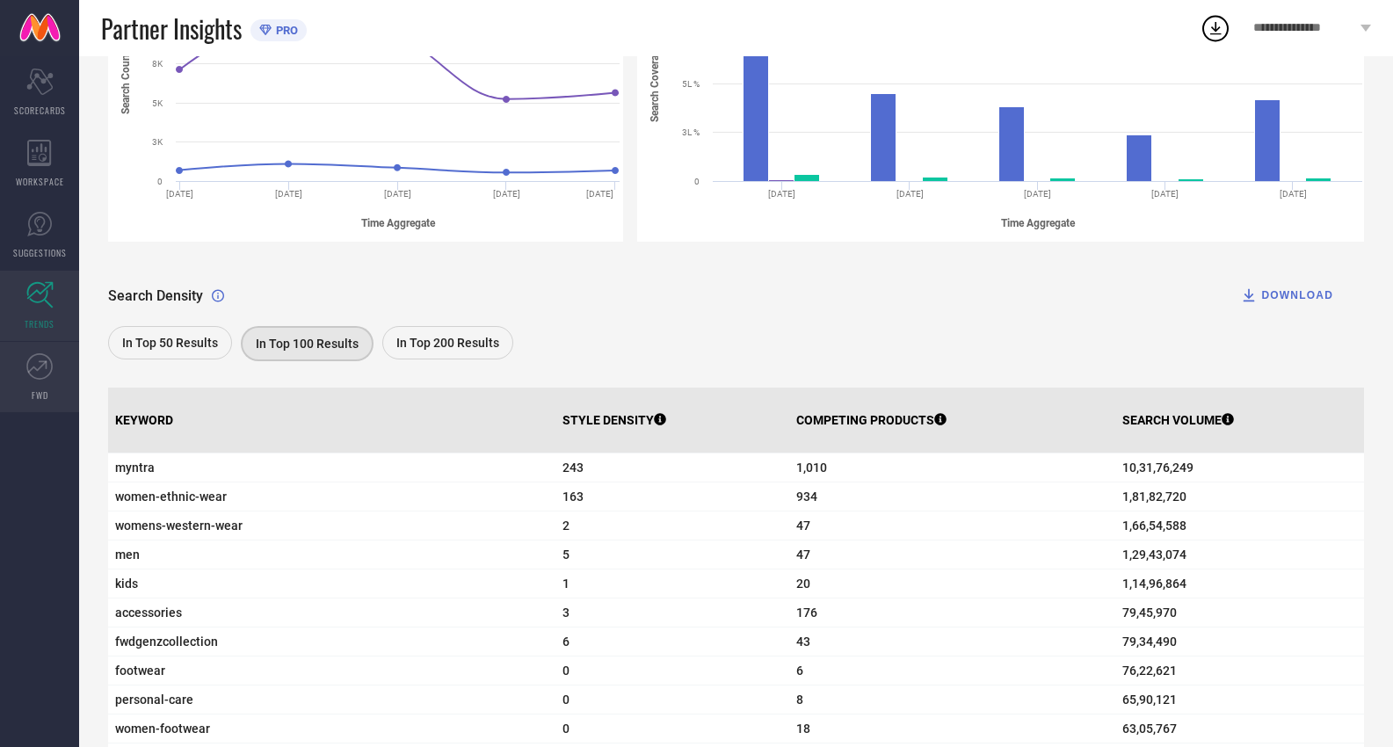
click at [25, 367] on link "FWD" at bounding box center [39, 377] width 79 height 70
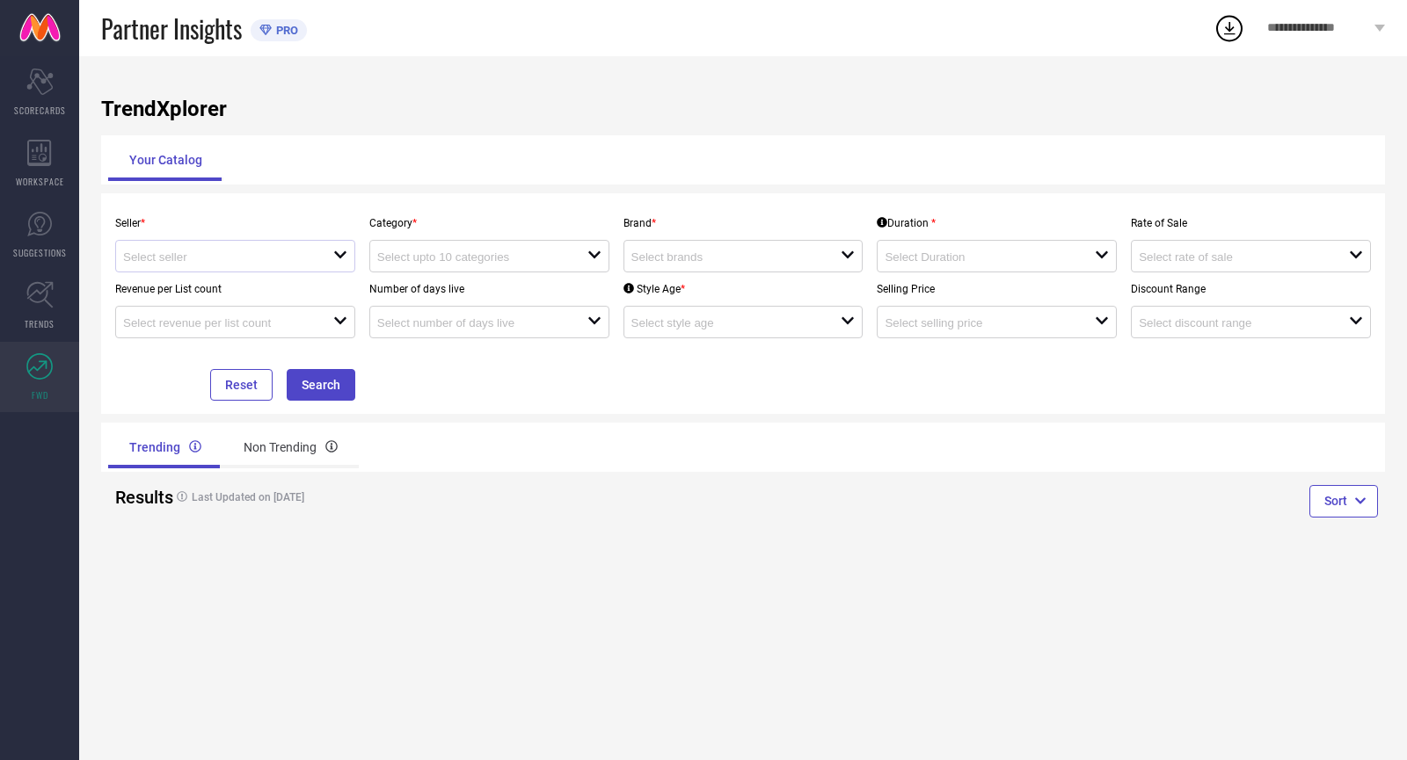
click at [334, 246] on div "open" at bounding box center [235, 256] width 240 height 33
click at [272, 293] on li "M/S BANARASEE ( 25677 )" at bounding box center [235, 291] width 238 height 32
type input "M/S BANARASEE ( 25677 )"
click at [483, 258] on input at bounding box center [471, 257] width 189 height 13
click at [513, 442] on div "Trending Non Trending" at bounding box center [422, 447] width 628 height 42
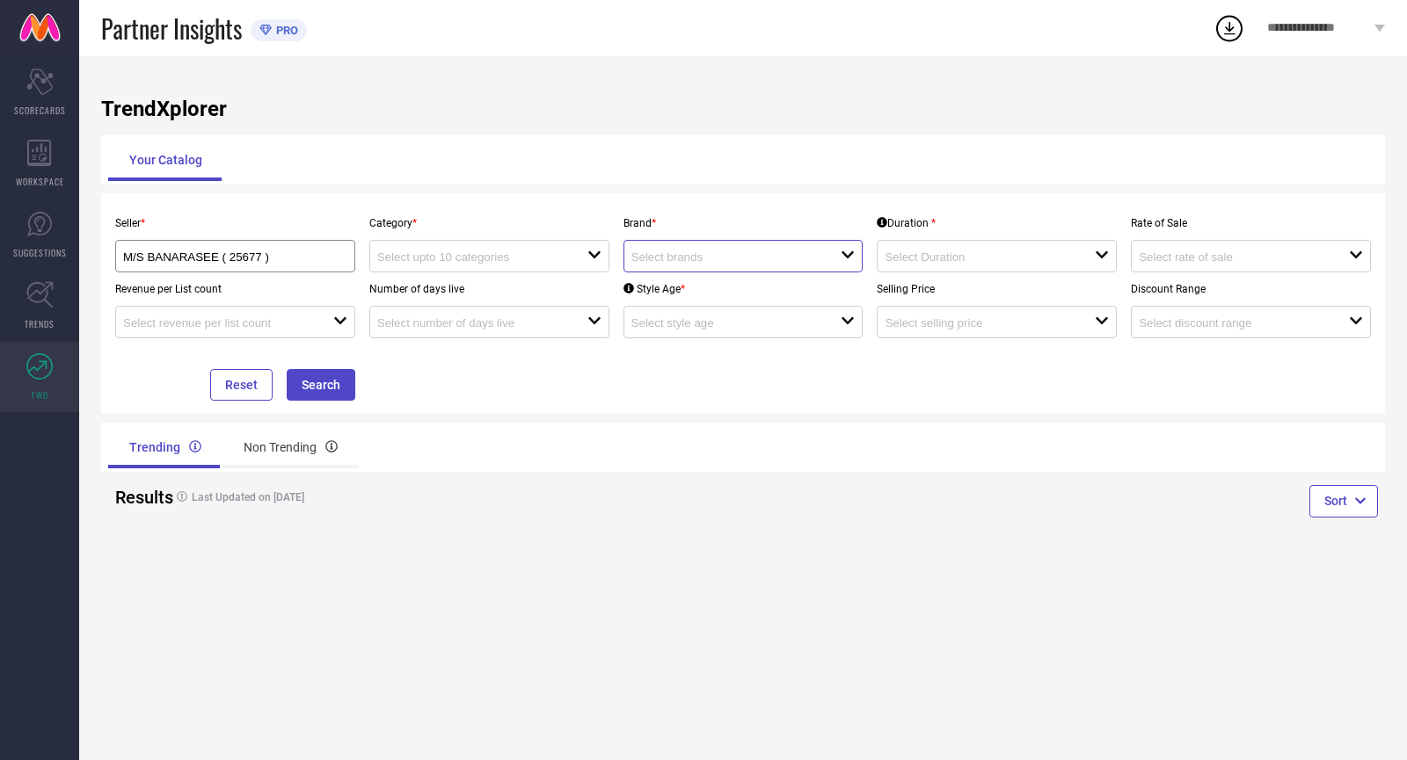
click at [688, 264] on input at bounding box center [725, 257] width 189 height 13
click at [671, 332] on li "BANARASEE" at bounding box center [743, 324] width 238 height 32
type input "BANARASEE"
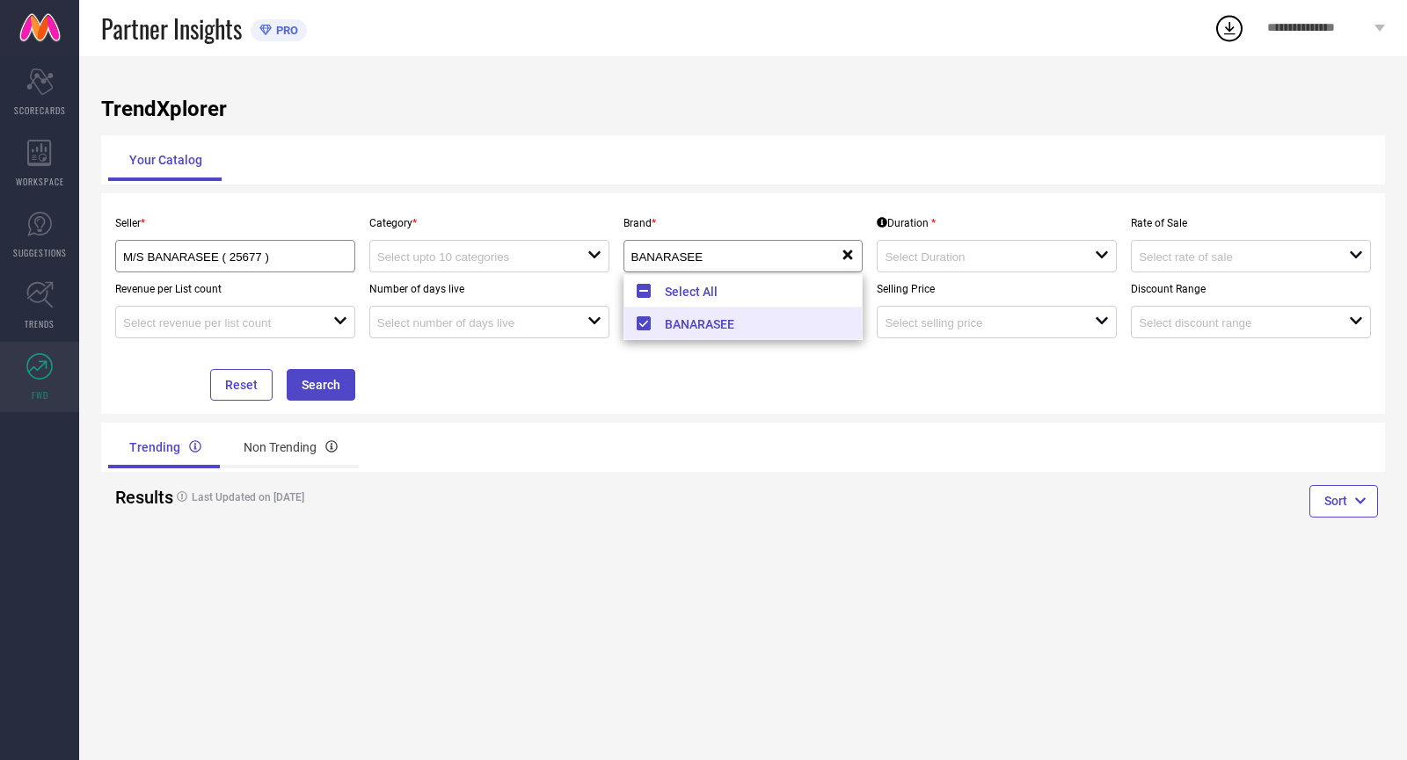
drag, startPoint x: 959, startPoint y: 438, endPoint x: 906, endPoint y: 345, distance: 106.3
click at [959, 437] on div "Trending Non Trending" at bounding box center [742, 447] width 1283 height 49
click at [936, 244] on div "open" at bounding box center [996, 256] width 240 height 33
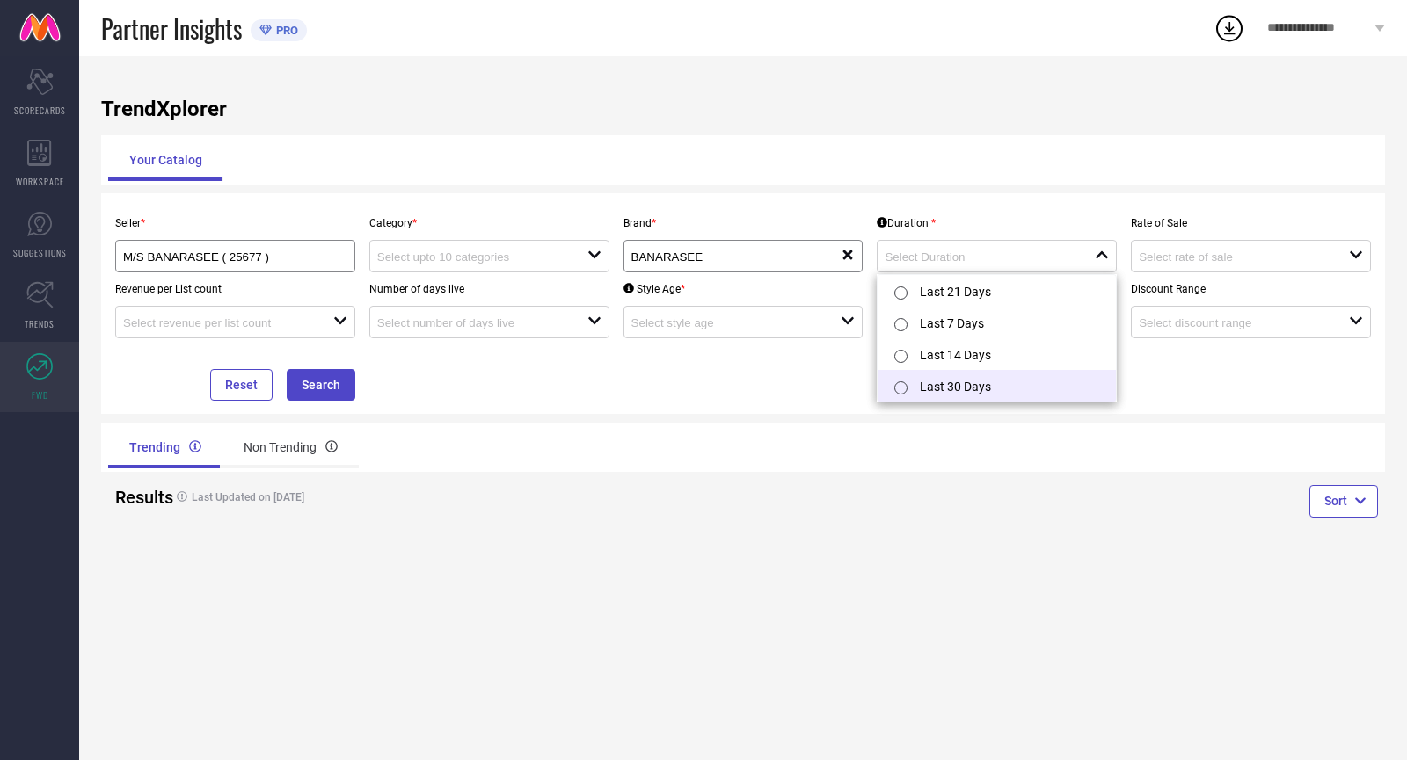
click at [904, 388] on input "radio" at bounding box center [900, 388] width 13 height 13
type input "Last 30 Days"
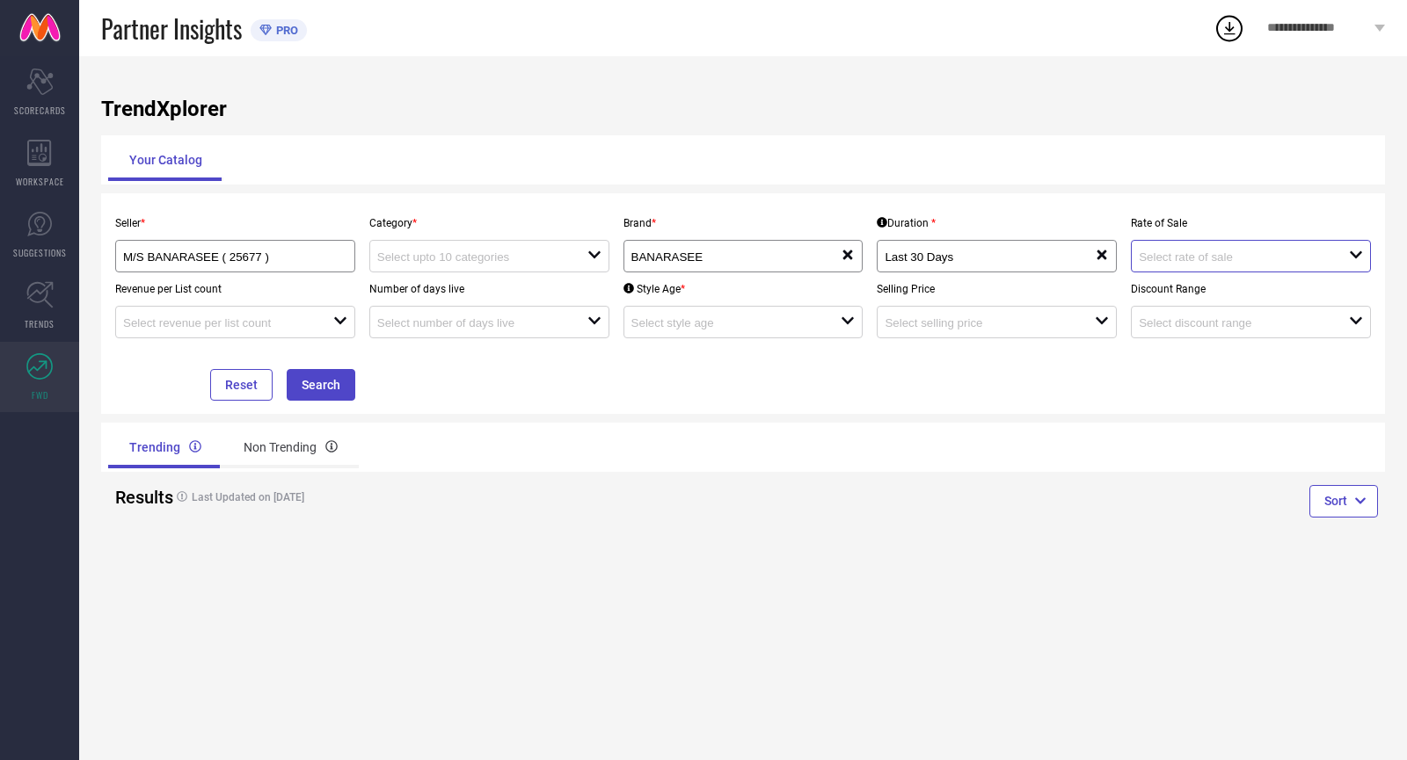
click at [1191, 257] on input at bounding box center [1232, 257] width 189 height 13
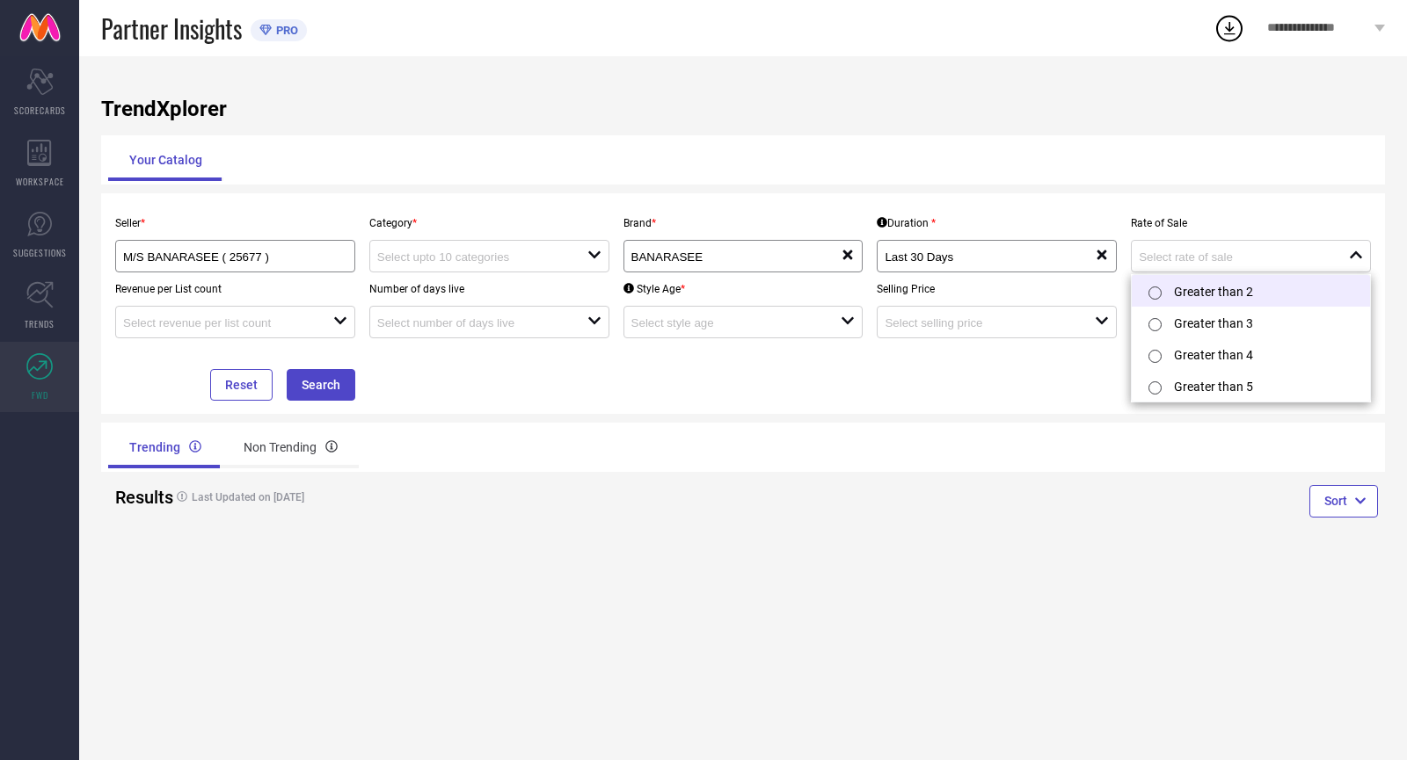
click at [1154, 294] on input "radio" at bounding box center [1154, 293] width 13 height 13
type input "Greater than 2"
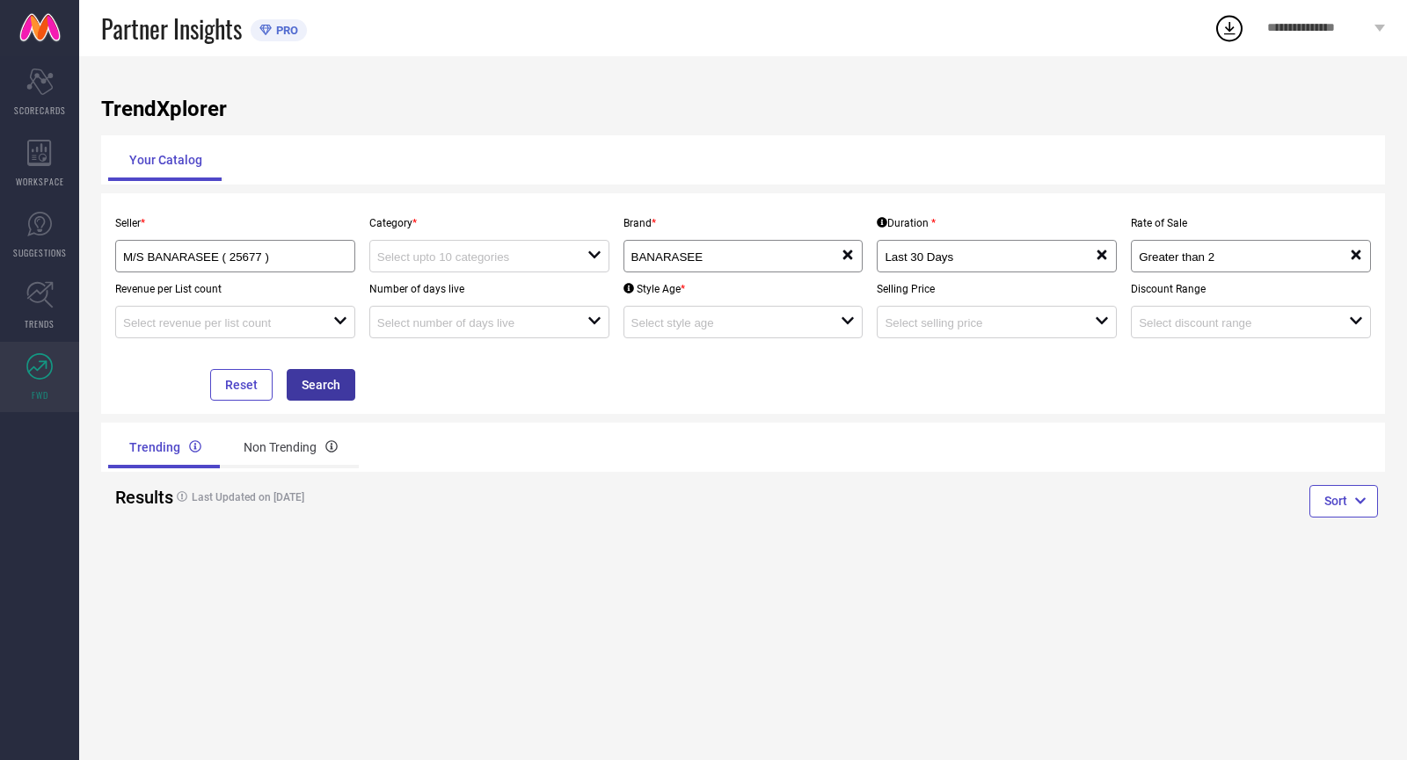
click at [318, 388] on button "Search" at bounding box center [321, 385] width 69 height 32
click at [491, 257] on input at bounding box center [471, 257] width 189 height 13
click at [470, 285] on div "No results found" at bounding box center [489, 289] width 240 height 30
click at [410, 287] on div "No results found" at bounding box center [489, 289] width 240 height 30
click at [433, 469] on div "Trending Non Trending" at bounding box center [422, 447] width 628 height 42
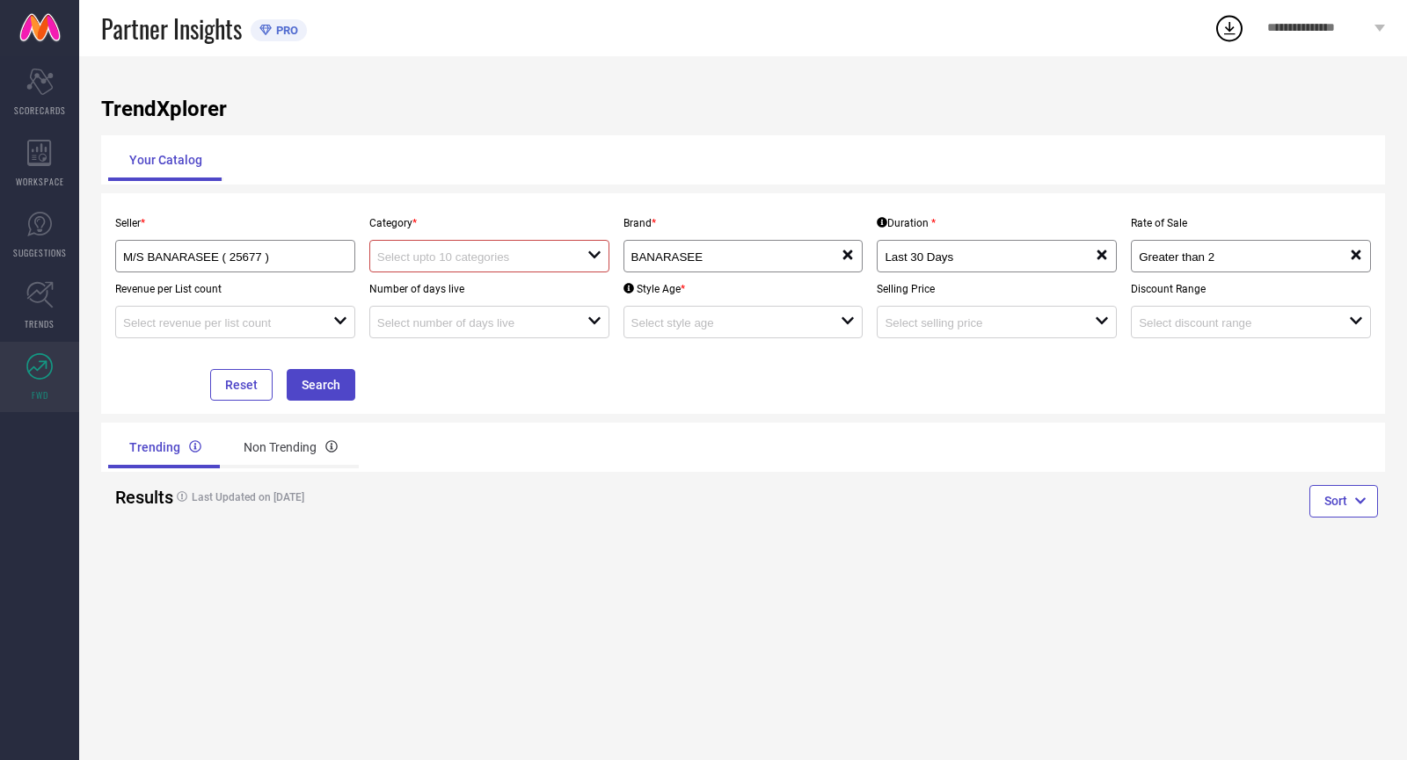
click at [484, 164] on div "Your Catalog" at bounding box center [742, 160] width 1269 height 42
